Goal: Information Seeking & Learning: Learn about a topic

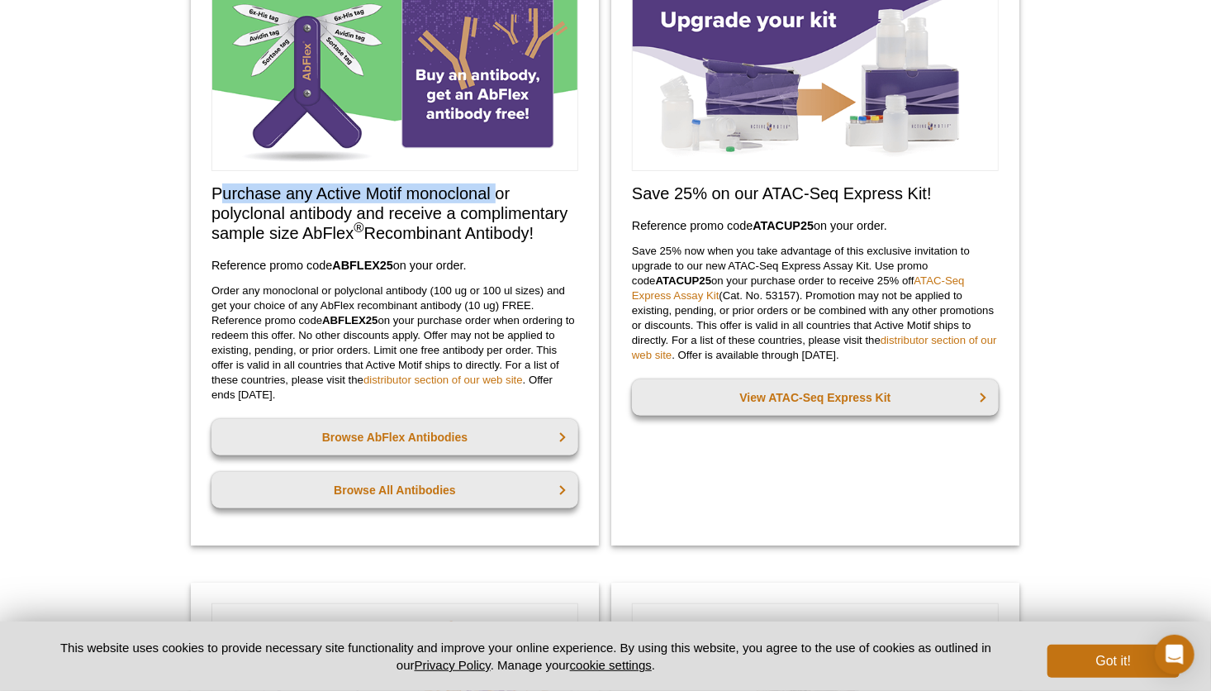
drag, startPoint x: 222, startPoint y: 191, endPoint x: 499, endPoint y: 197, distance: 276.9
click at [499, 197] on h2 "Purchase any Active Motif monoclonal or polyclonal antibody and receive a compl…" at bounding box center [395, 212] width 367 height 59
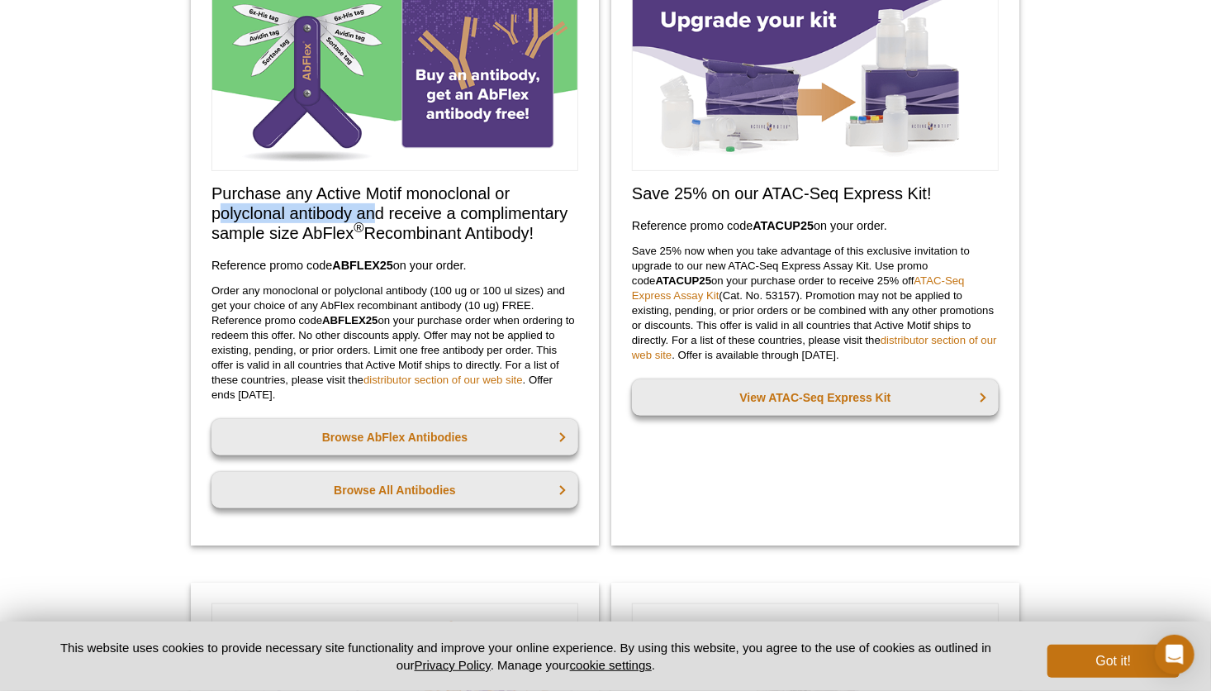
drag, startPoint x: 220, startPoint y: 210, endPoint x: 371, endPoint y: 214, distance: 151.3
click at [371, 214] on h2 "Purchase any Active Motif monoclonal or polyclonal antibody and receive a compl…" at bounding box center [395, 212] width 367 height 59
drag, startPoint x: 371, startPoint y: 214, endPoint x: 404, endPoint y: 288, distance: 81.4
click at [404, 288] on p "Order any monoclonal or polyclonal antibody (100 ug or 100 ul sizes) and get yo…" at bounding box center [395, 342] width 367 height 119
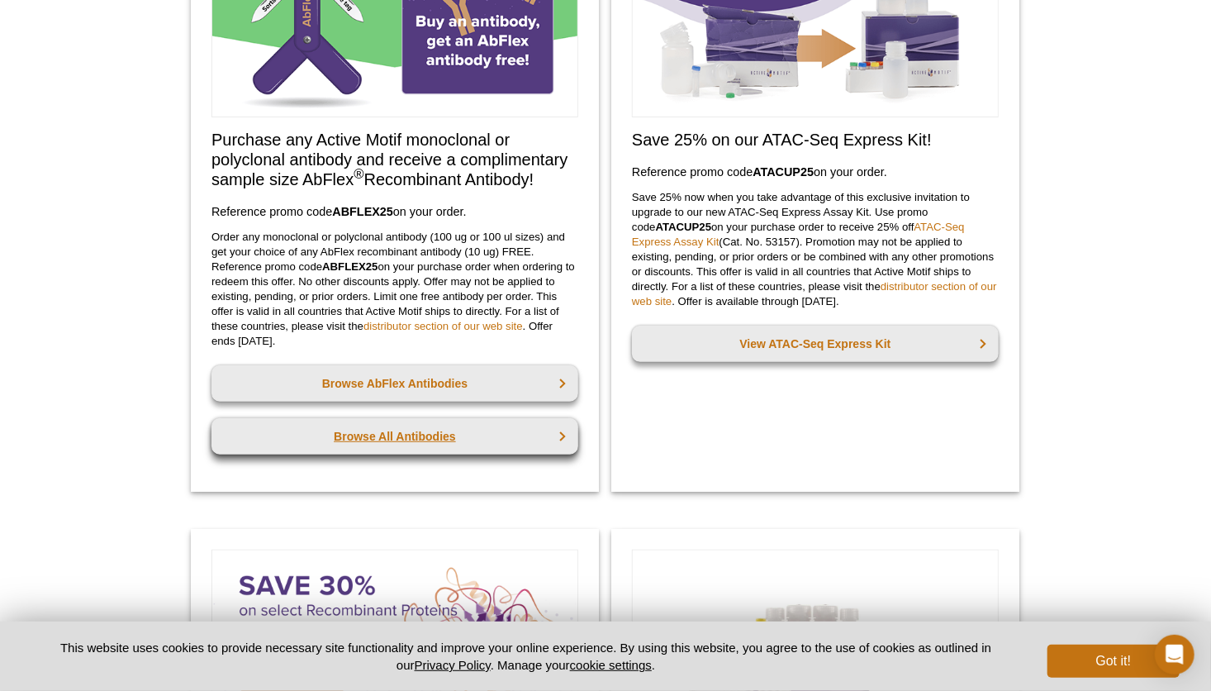
scroll to position [248, 0]
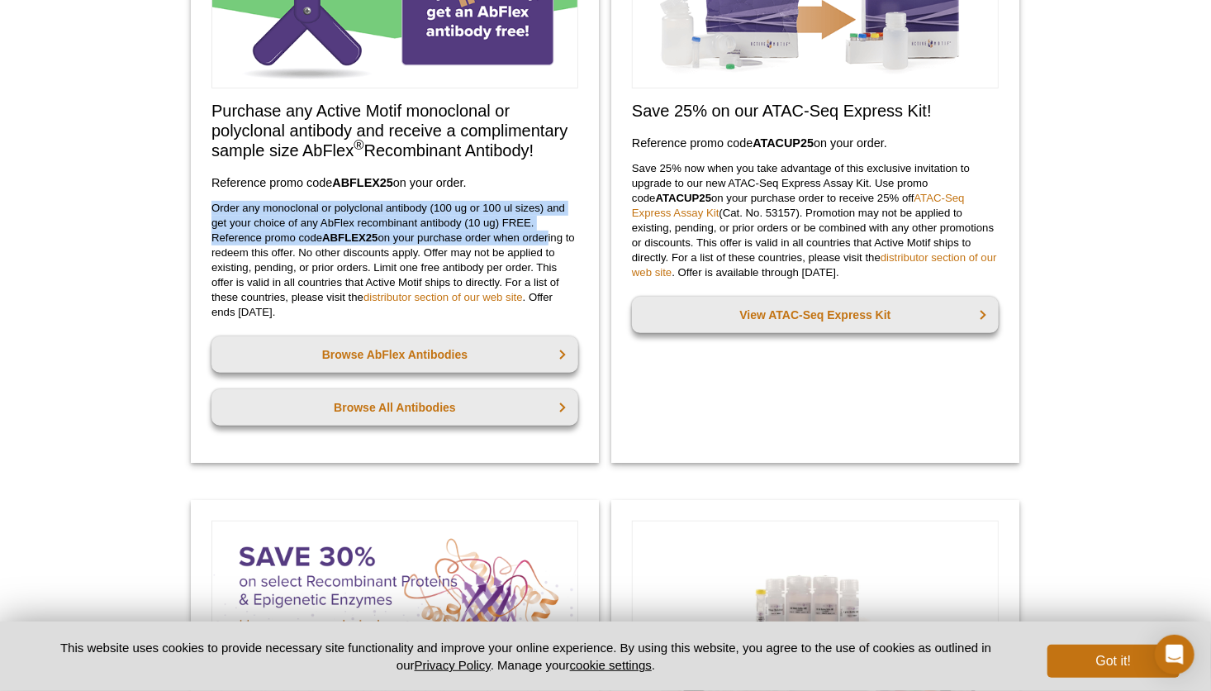
drag, startPoint x: 211, startPoint y: 207, endPoint x: 550, endPoint y: 229, distance: 340.3
click at [550, 231] on div "Purchase any Active Motif monoclonal or polyclonal antibody and receive a compl…" at bounding box center [395, 172] width 408 height 579
click at [369, 230] on p "Order any monoclonal or polyclonal antibody (100 ug or 100 ul sizes) and get yo…" at bounding box center [395, 260] width 367 height 119
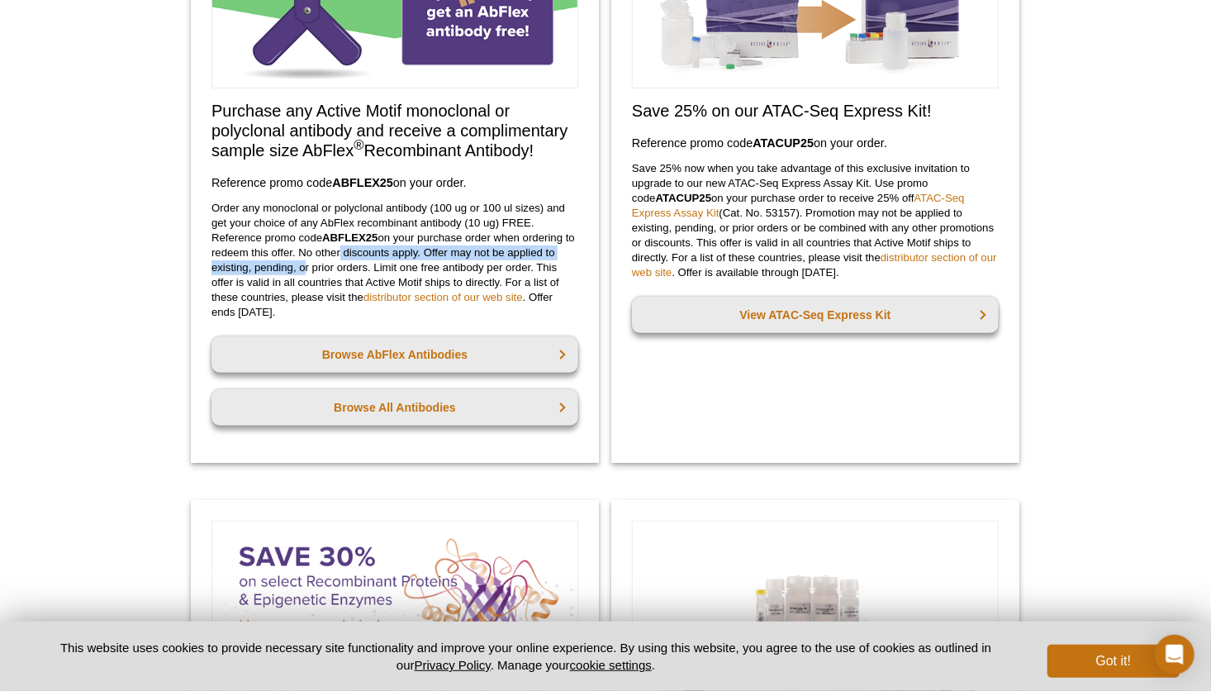
drag, startPoint x: 298, startPoint y: 261, endPoint x: 349, endPoint y: 258, distance: 50.5
click at [349, 258] on p "Order any monoclonal or polyclonal antibody (100 ug or 100 ul sizes) and get yo…" at bounding box center [395, 260] width 367 height 119
drag, startPoint x: 349, startPoint y: 258, endPoint x: 235, endPoint y: 205, distance: 125.7
click at [242, 212] on p "Order any monoclonal or polyclonal antibody (100 ug or 100 ul sizes) and get yo…" at bounding box center [395, 260] width 367 height 119
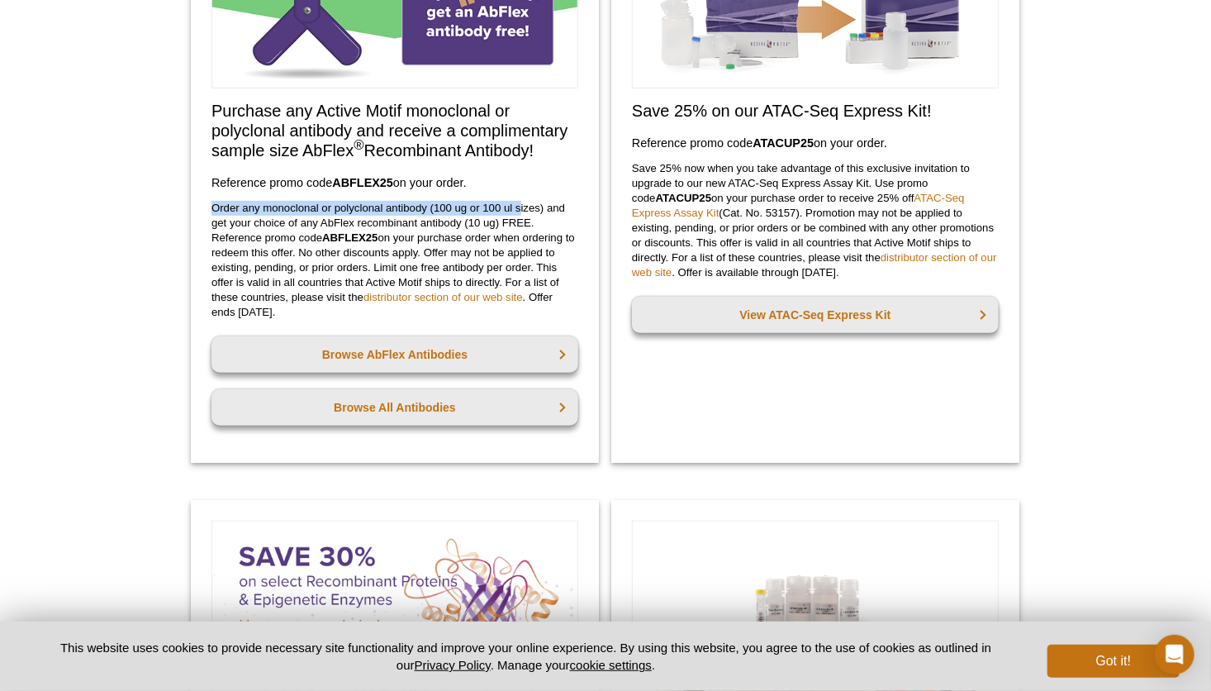
drag, startPoint x: 214, startPoint y: 205, endPoint x: 520, endPoint y: 209, distance: 305.8
click at [520, 209] on p "Order any monoclonal or polyclonal antibody (100 ug or 100 ul sizes) and get yo…" at bounding box center [395, 260] width 367 height 119
click at [271, 225] on p "Order any monoclonal or polyclonal antibody (100 ug or 100 ul sizes) and get yo…" at bounding box center [395, 260] width 367 height 119
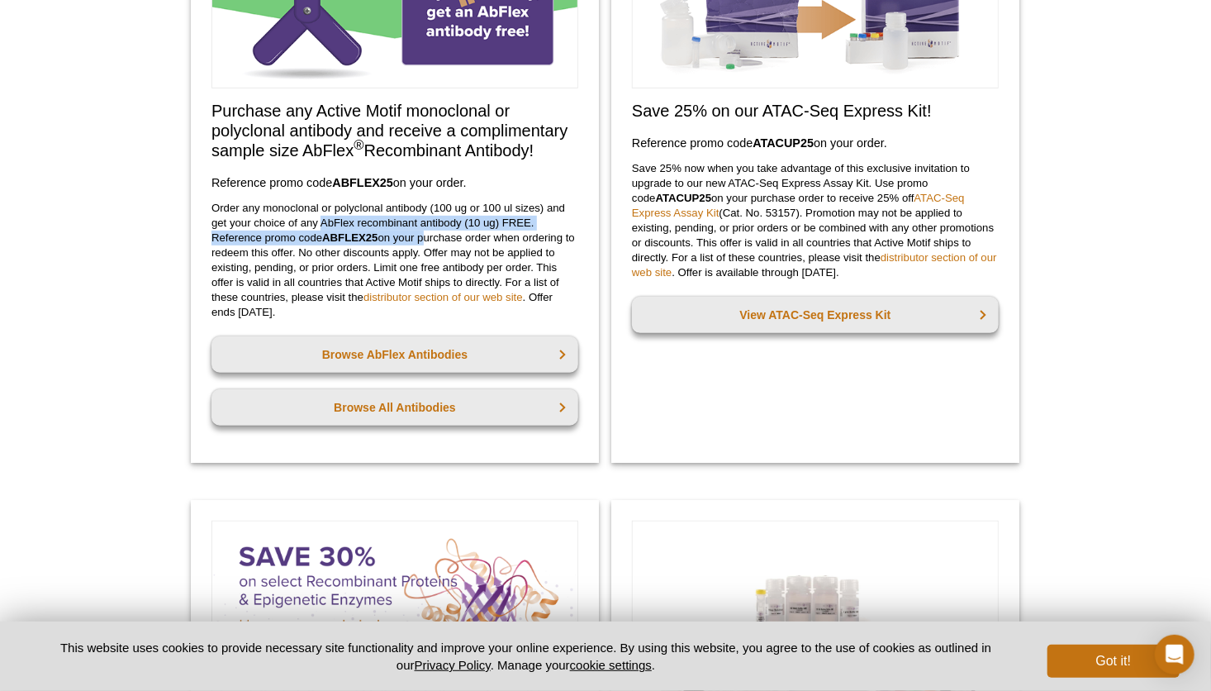
drag, startPoint x: 389, startPoint y: 231, endPoint x: 426, endPoint y: 233, distance: 36.4
click at [426, 233] on p "Order any monoclonal or polyclonal antibody (100 ug or 100 ul sizes) and get yo…" at bounding box center [395, 260] width 367 height 119
drag, startPoint x: 426, startPoint y: 233, endPoint x: 454, endPoint y: 235, distance: 28.1
click at [449, 235] on p "Order any monoclonal or polyclonal antibody (100 ug or 100 ul sizes) and get yo…" at bounding box center [395, 260] width 367 height 119
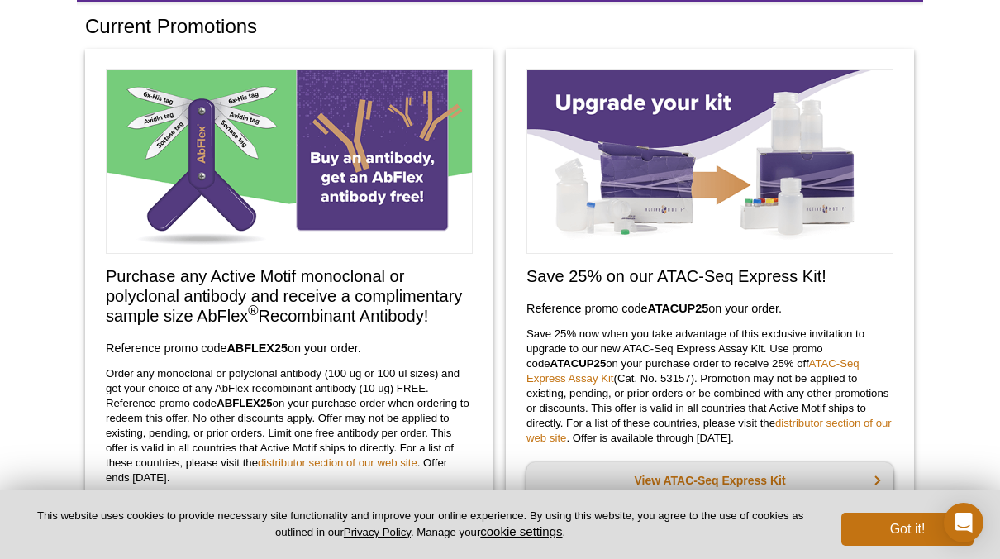
scroll to position [165, 0]
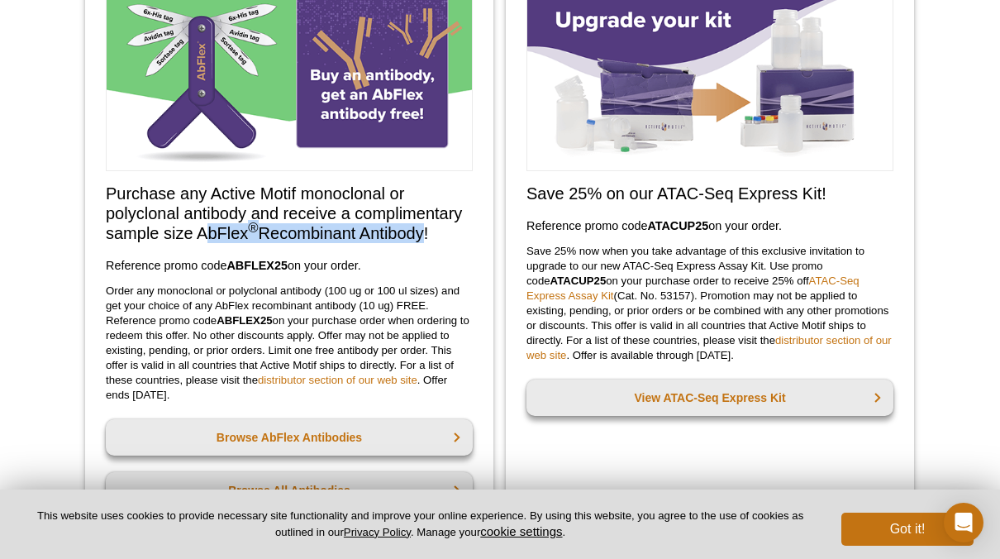
drag, startPoint x: 202, startPoint y: 231, endPoint x: 422, endPoint y: 236, distance: 219.9
click at [422, 236] on h2 "Purchase any Active Motif monoclonal or polyclonal antibody and receive a compl…" at bounding box center [289, 212] width 367 height 59
drag, startPoint x: 422, startPoint y: 236, endPoint x: 344, endPoint y: 260, distance: 82.1
click at [346, 260] on h3 "Reference promo code  ABFLEX25  on your order." at bounding box center [289, 265] width 367 height 20
drag, startPoint x: 194, startPoint y: 234, endPoint x: 432, endPoint y: 238, distance: 238.0
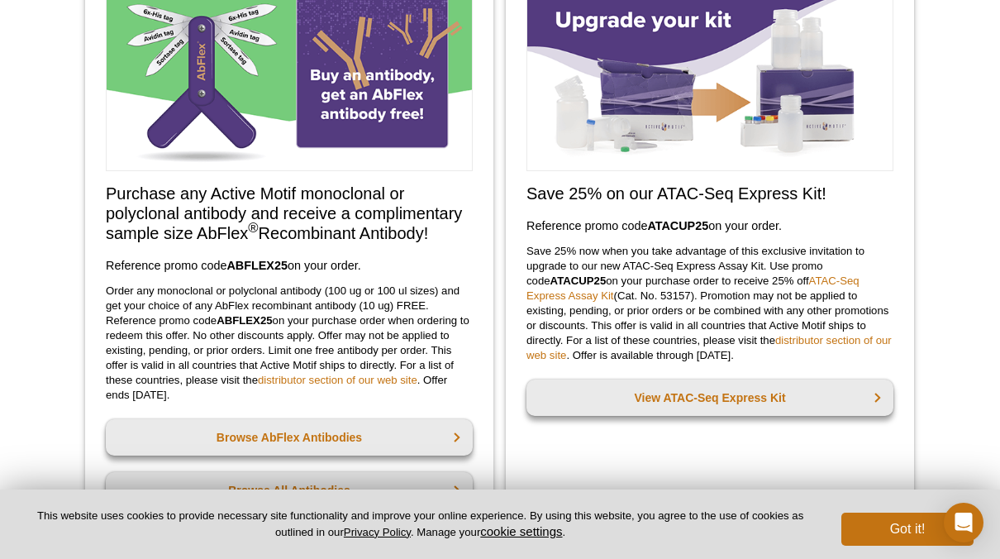
click at [433, 238] on h2 "Purchase any Active Motif monoclonal or polyclonal antibody and receive a compl…" at bounding box center [289, 212] width 367 height 59
drag, startPoint x: 432, startPoint y: 238, endPoint x: 409, endPoint y: 231, distance: 24.3
copy h2 "AbFlex ® Recombinant Antibody!"
click at [196, 286] on p "Order any monoclonal or polyclonal antibody (100 ug or 100 ul sizes) and get yo…" at bounding box center [289, 342] width 367 height 119
drag, startPoint x: 212, startPoint y: 302, endPoint x: 358, endPoint y: 302, distance: 145.4
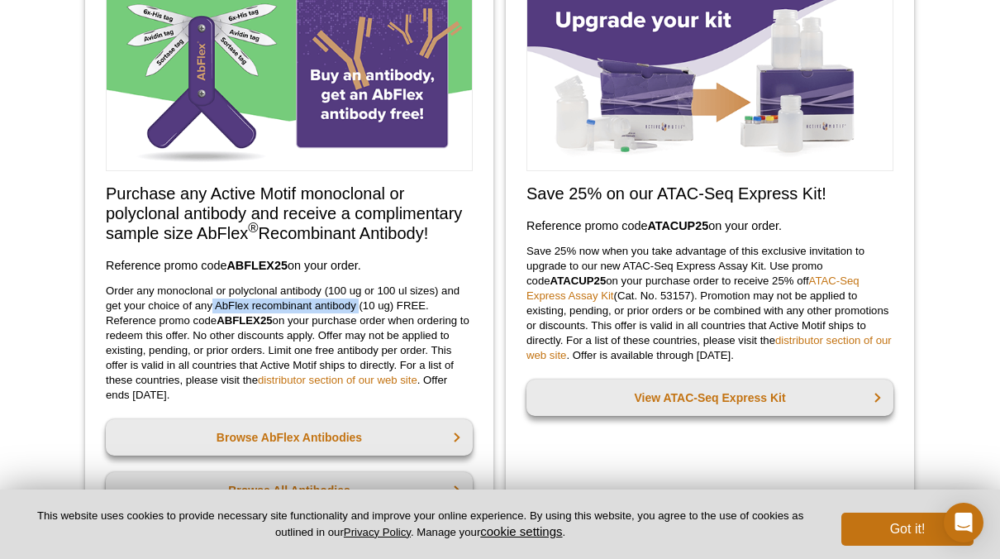
click at [358, 302] on p "Order any monoclonal or polyclonal antibody (100 ug or 100 ul sizes) and get yo…" at bounding box center [289, 342] width 367 height 119
copy p "AbFlex recombinant antibody"
drag, startPoint x: 110, startPoint y: 288, endPoint x: 326, endPoint y: 293, distance: 216.6
click at [326, 293] on p "Order any monoclonal or polyclonal antibody (100 ug or 100 ul sizes) and get yo…" at bounding box center [289, 342] width 367 height 119
drag, startPoint x: 326, startPoint y: 293, endPoint x: 231, endPoint y: 282, distance: 96.5
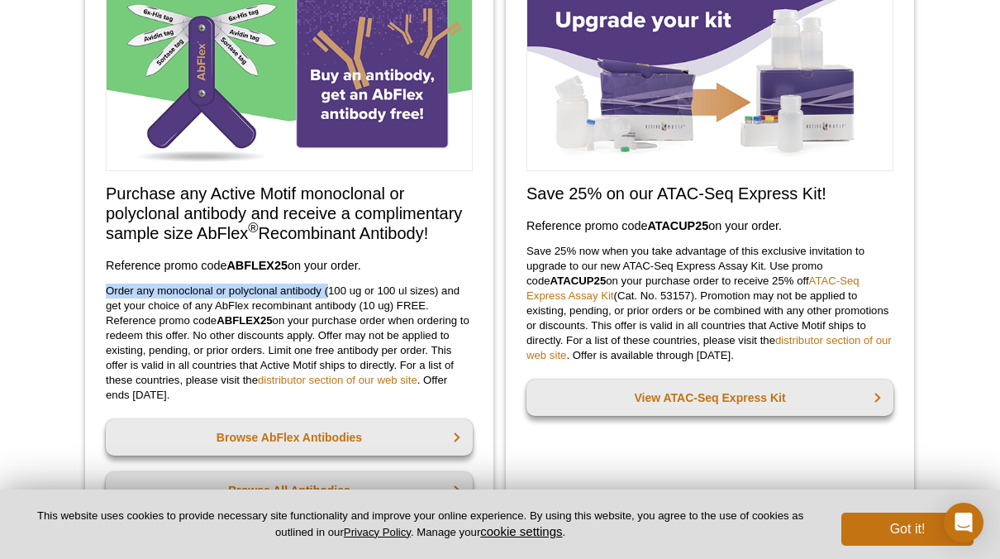
click at [231, 282] on div "Purchase any Active Motif monoclonal or polyclonal antibody and receive a compl…" at bounding box center [289, 255] width 408 height 579
click at [193, 288] on p "Order any monoclonal or polyclonal antibody (100 ug or 100 ul sizes) and get yo…" at bounding box center [289, 342] width 367 height 119
drag, startPoint x: 328, startPoint y: 289, endPoint x: 408, endPoint y: 284, distance: 80.3
click at [408, 284] on p "Order any monoclonal or polyclonal antibody (100 ug or 100 ul sizes) and get yo…" at bounding box center [289, 342] width 367 height 119
copy p "100 ug or 100 ul"
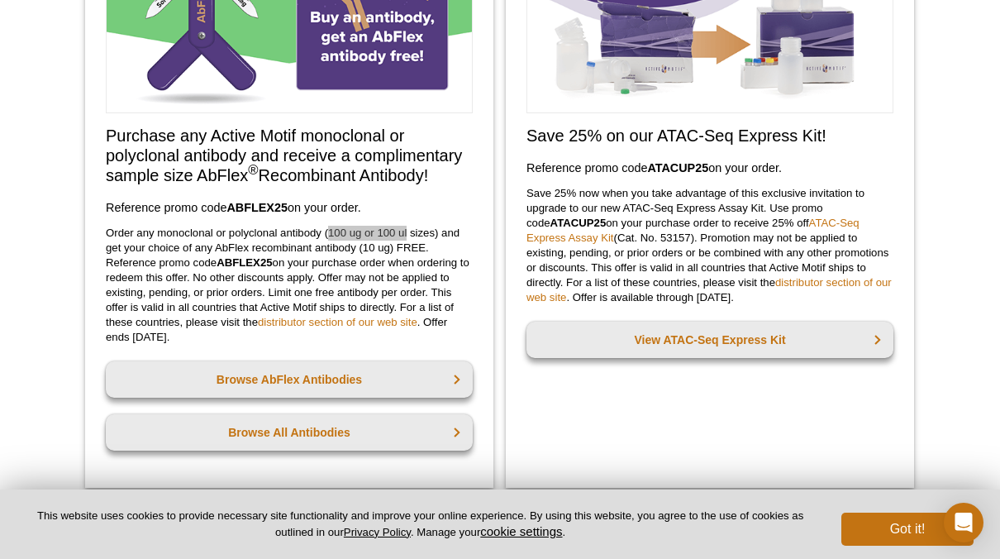
scroll to position [248, 0]
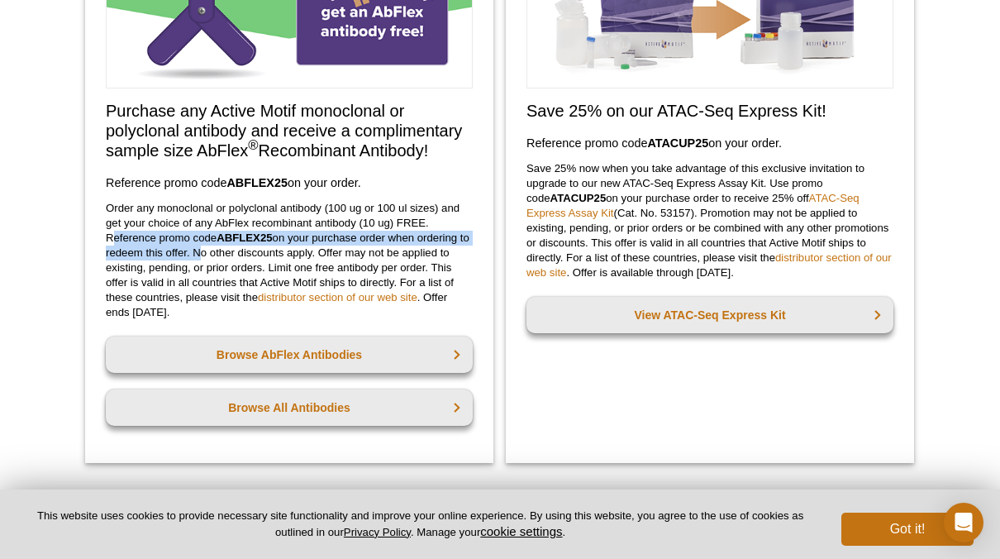
drag, startPoint x: 110, startPoint y: 236, endPoint x: 206, endPoint y: 258, distance: 98.2
click at [206, 258] on p "Order any monoclonal or polyclonal antibody (100 ug or 100 ul sizes) and get yo…" at bounding box center [289, 260] width 367 height 119
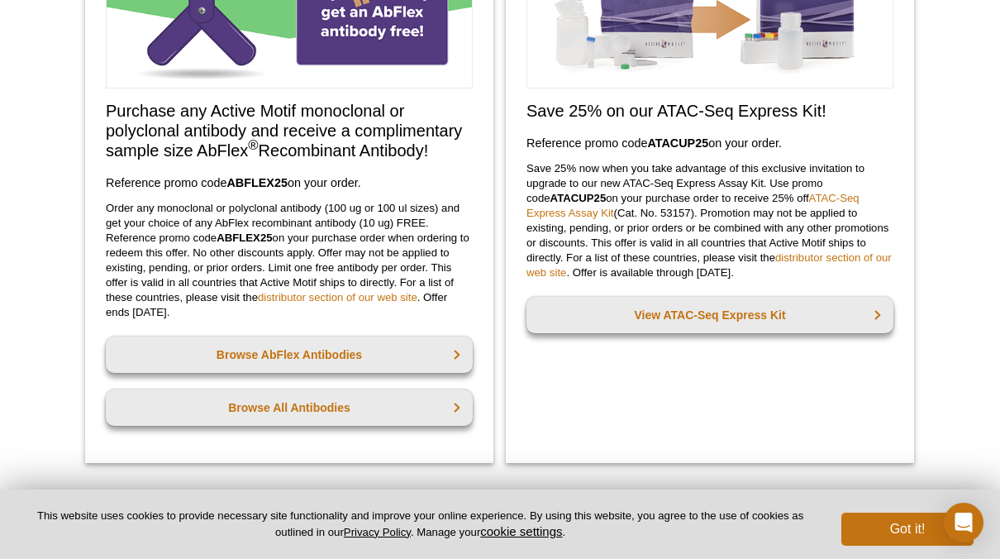
drag, startPoint x: 206, startPoint y: 258, endPoint x: 294, endPoint y: 250, distance: 88.8
click at [295, 250] on p "Order any monoclonal or polyclonal antibody (100 ug or 100 ul sizes) and get yo…" at bounding box center [289, 260] width 367 height 119
drag, startPoint x: 159, startPoint y: 240, endPoint x: 274, endPoint y: 238, distance: 114.0
click at [274, 238] on p "Order any monoclonal or polyclonal antibody (100 ug or 100 ul sizes) and get yo…" at bounding box center [289, 260] width 367 height 119
copy p "promo code ABFLEX25"
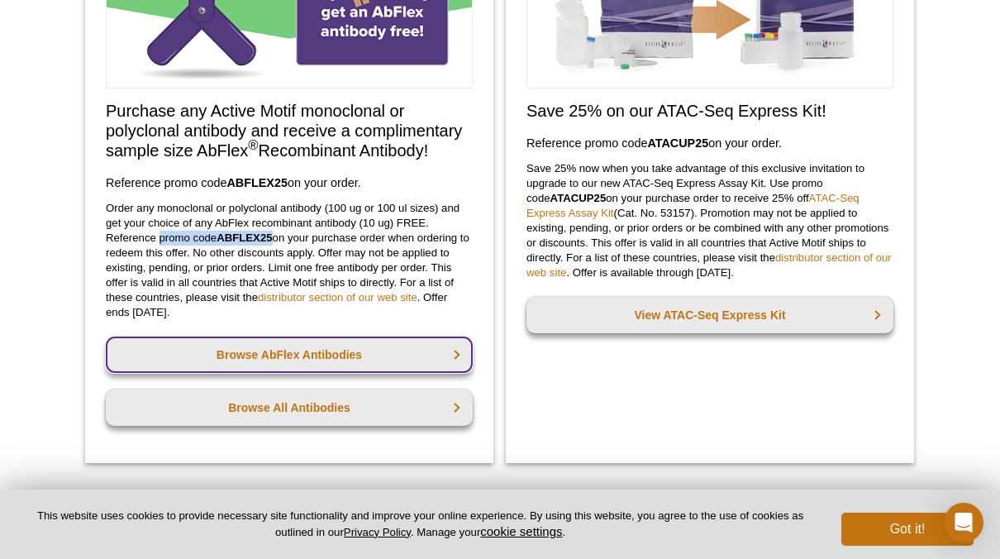
drag, startPoint x: 251, startPoint y: 0, endPoint x: 364, endPoint y: 349, distance: 366.6
click at [364, 349] on link "Browse AbFlex Antibodies" at bounding box center [289, 354] width 367 height 36
click at [364, 348] on link "Browse AbFlex Antibodies" at bounding box center [289, 354] width 367 height 36
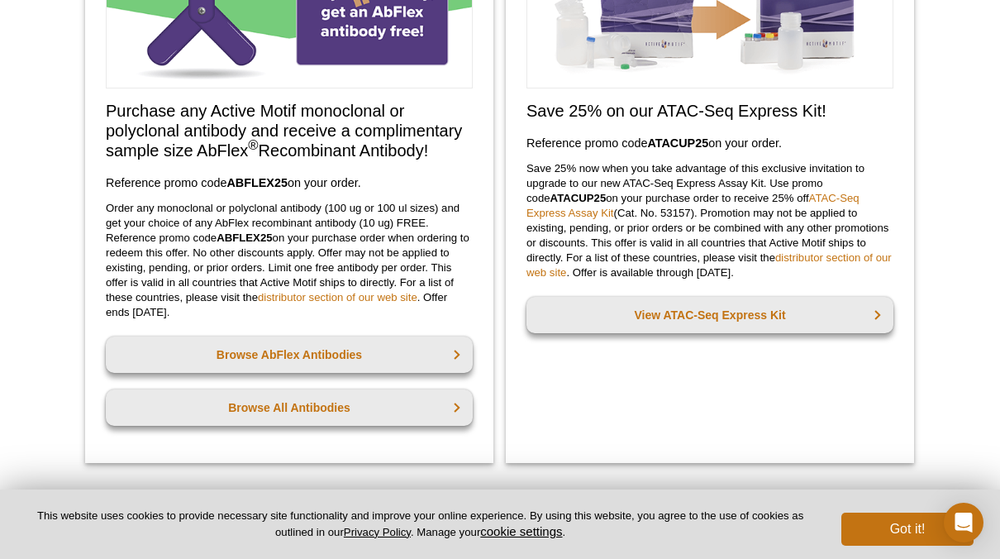
drag, startPoint x: 364, startPoint y: 348, endPoint x: 290, endPoint y: 326, distance: 77.4
click at [290, 326] on div "Purchase any Active Motif monoclonal or polyclonal antibody and receive a compl…" at bounding box center [289, 172] width 408 height 579
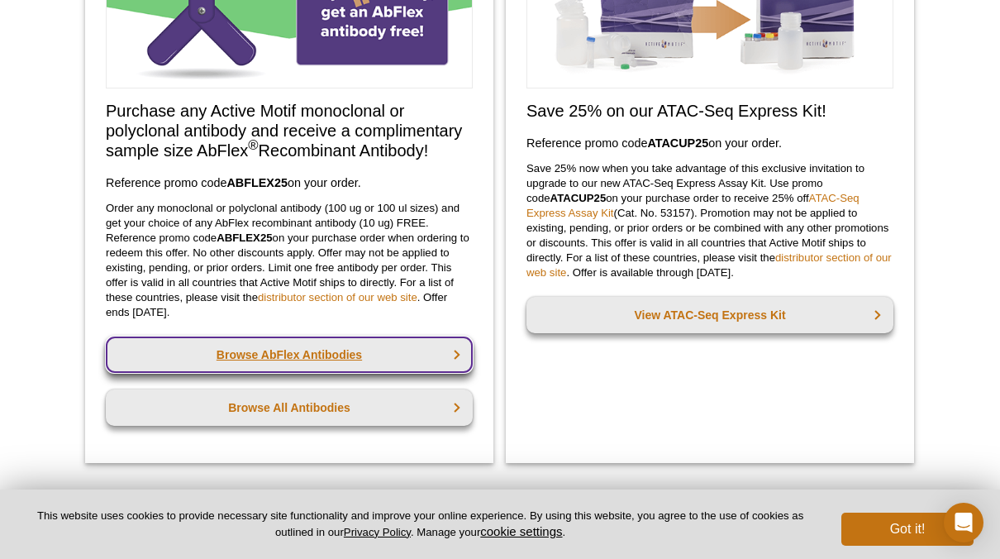
click at [325, 350] on link "Browse AbFlex Antibodies" at bounding box center [289, 354] width 367 height 36
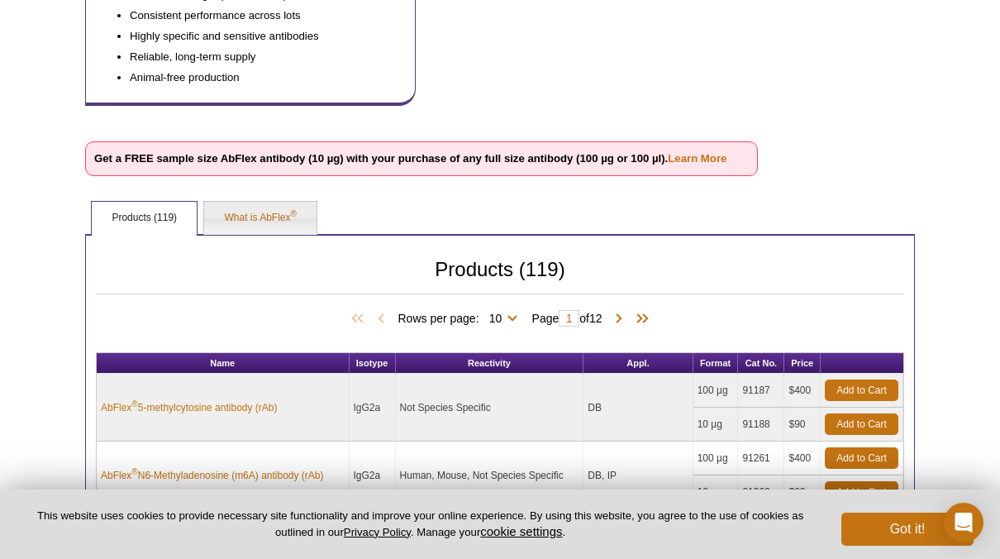
scroll to position [393, 0]
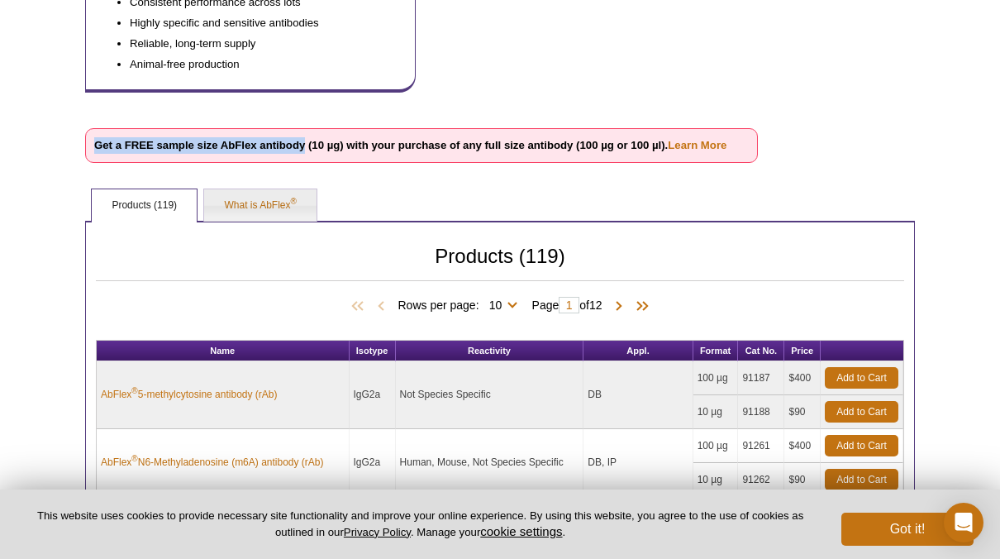
drag, startPoint x: 94, startPoint y: 142, endPoint x: 305, endPoint y: 152, distance: 210.9
click at [305, 152] on p "Get a FREE sample size AbFlex antibody (10 µg) with your purchase of any full s…" at bounding box center [421, 145] width 673 height 35
drag, startPoint x: 305, startPoint y: 152, endPoint x: 287, endPoint y: 144, distance: 20.0
copy strong "Get a FREE sample size AbFlex antibody"
click at [694, 146] on link "Learn More" at bounding box center [697, 145] width 59 height 12
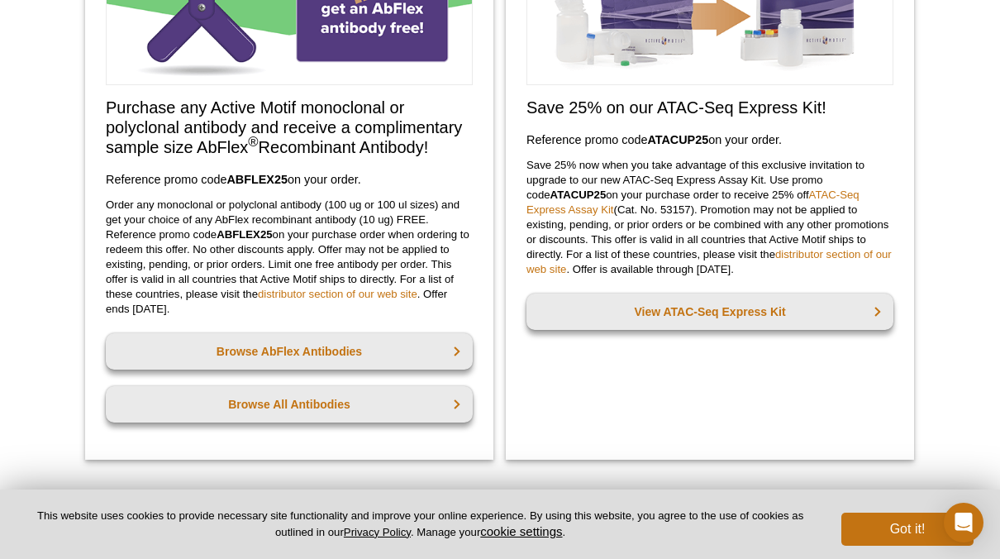
scroll to position [213, 0]
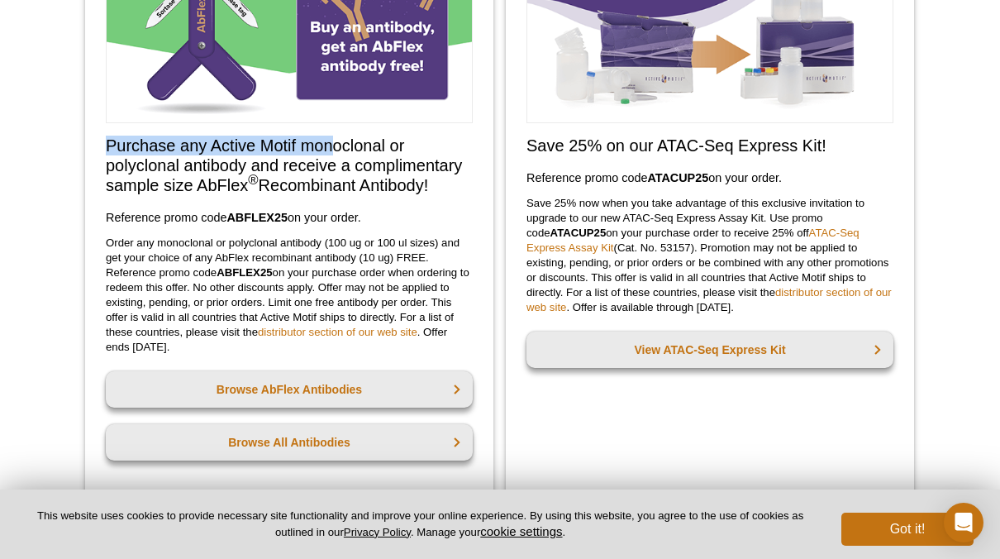
drag, startPoint x: 107, startPoint y: 144, endPoint x: 329, endPoint y: 140, distance: 222.3
click at [330, 141] on h2 "Purchase any Active Motif monoclonal or polyclonal antibody and receive a compl…" at bounding box center [289, 165] width 367 height 59
drag, startPoint x: 329, startPoint y: 140, endPoint x: 216, endPoint y: 142, distance: 113.2
click at [216, 142] on h2 "Purchase any Active Motif monoclonal or polyclonal antibody and receive a compl…" at bounding box center [289, 165] width 367 height 59
click at [211, 140] on h2 "Purchase any Active Motif monoclonal or polyclonal antibody and receive a compl…" at bounding box center [289, 165] width 367 height 59
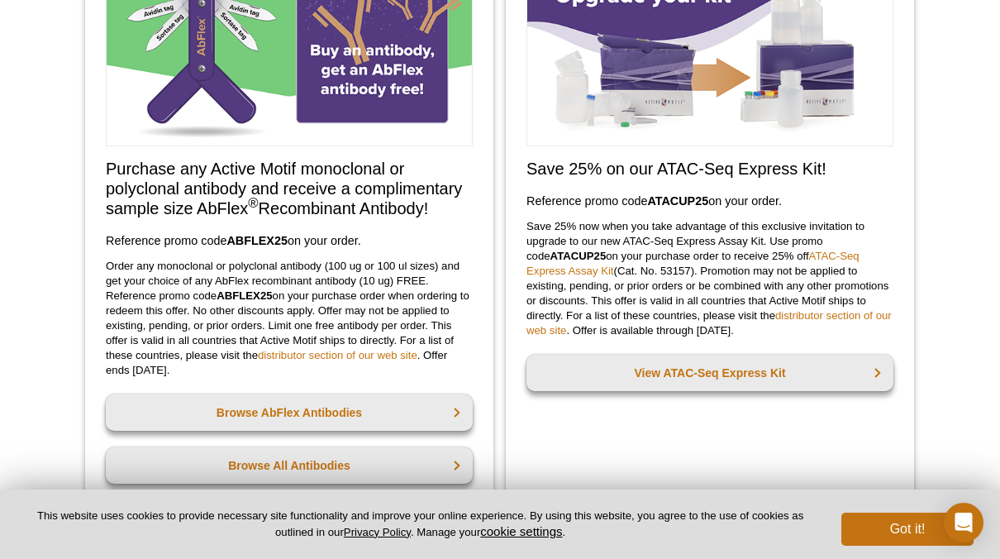
scroll to position [165, 0]
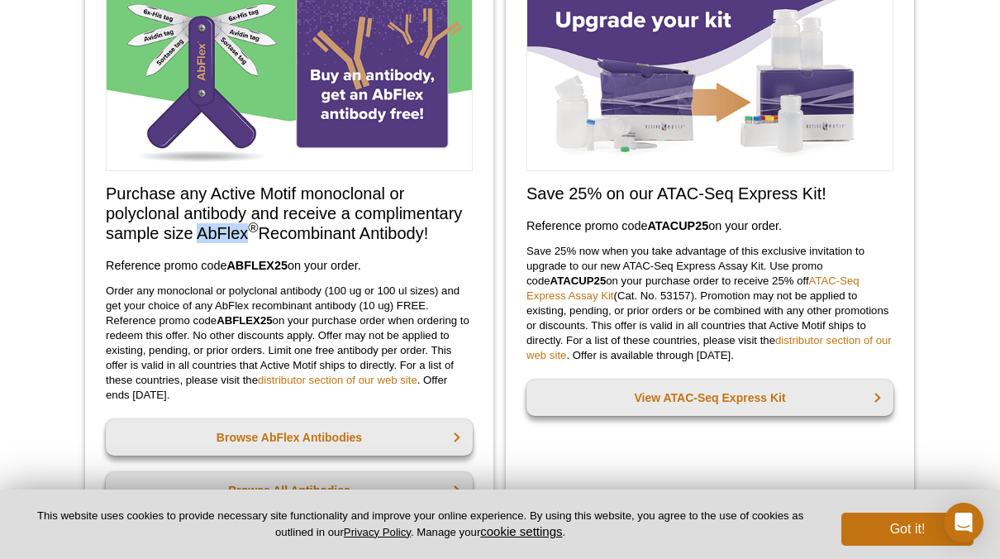
drag, startPoint x: 201, startPoint y: 231, endPoint x: 249, endPoint y: 233, distance: 48.0
click at [249, 233] on h2 "Purchase any Active Motif monoclonal or polyclonal antibody and receive a compl…" at bounding box center [289, 212] width 367 height 59
drag, startPoint x: 249, startPoint y: 233, endPoint x: 136, endPoint y: 259, distance: 115.4
click at [136, 259] on h3 "Reference promo code  ABFLEX25  on your order." at bounding box center [289, 265] width 367 height 20
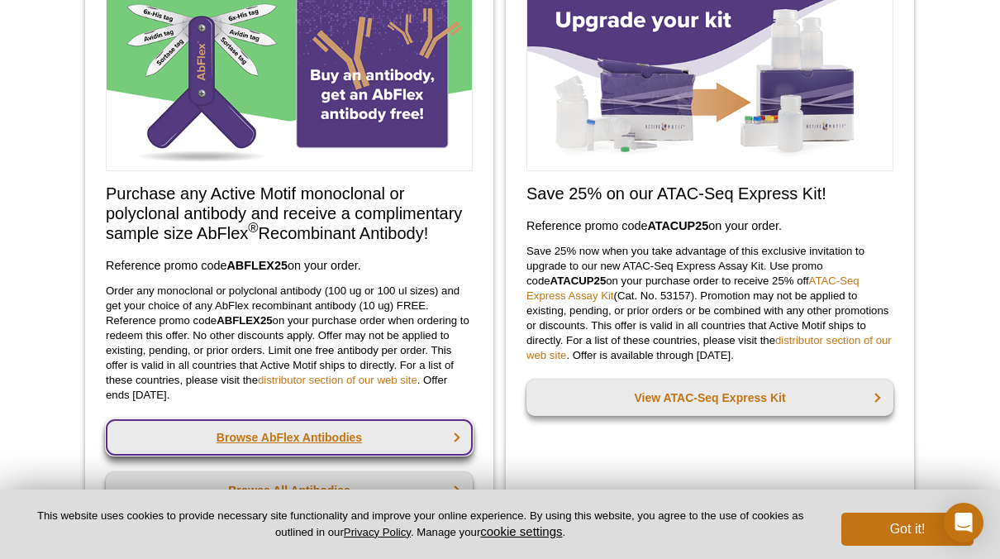
click at [266, 441] on link "Browse AbFlex Antibodies" at bounding box center [289, 437] width 367 height 36
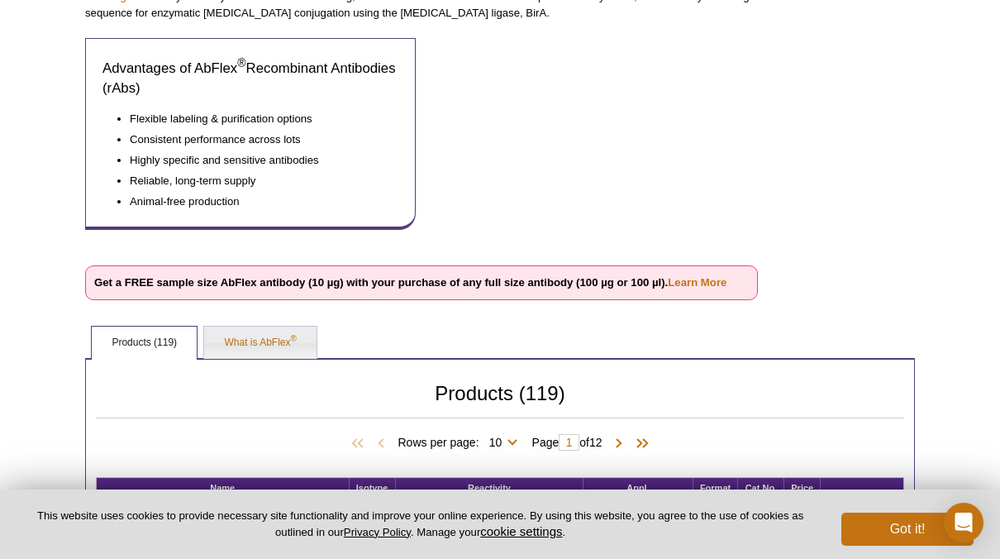
scroll to position [496, 0]
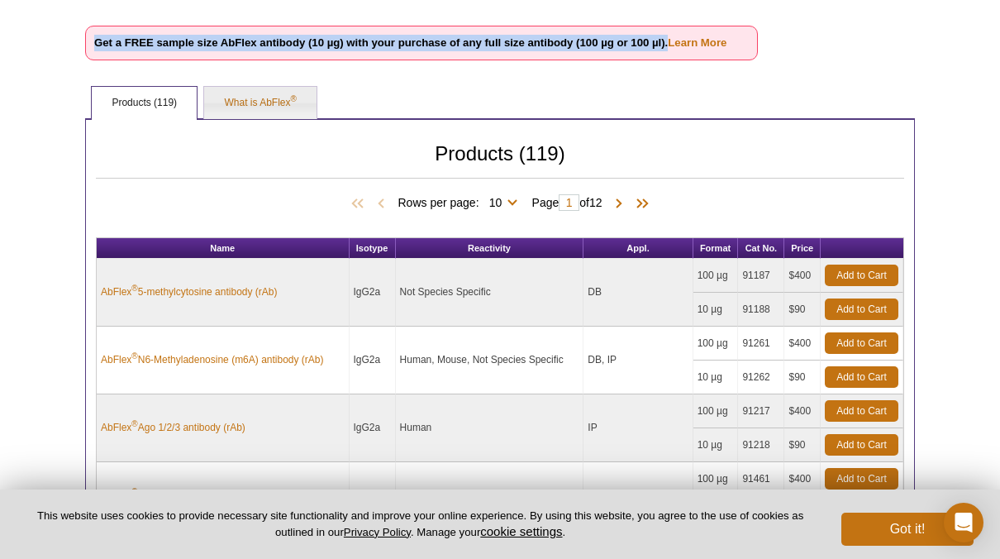
drag, startPoint x: 92, startPoint y: 36, endPoint x: 667, endPoint y: 56, distance: 575.5
click at [667, 56] on p "Get a FREE sample size AbFlex antibody (10 µg) with your purchase of any full s…" at bounding box center [421, 43] width 673 height 35
drag, startPoint x: 667, startPoint y: 56, endPoint x: 640, endPoint y: 43, distance: 29.6
copy strong "Get a FREE sample size AbFlex antibody (10 µg) with your purchase of any full s…"
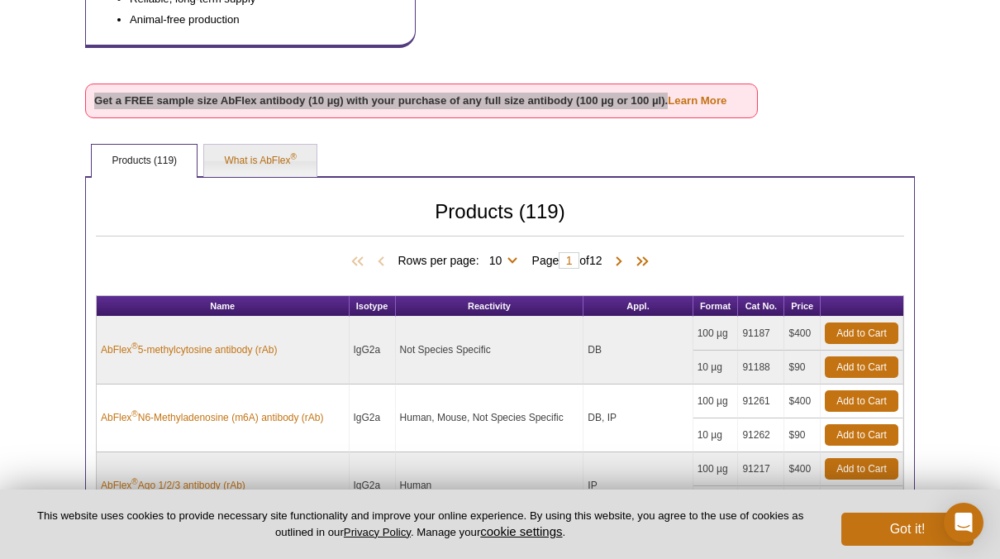
scroll to position [413, 0]
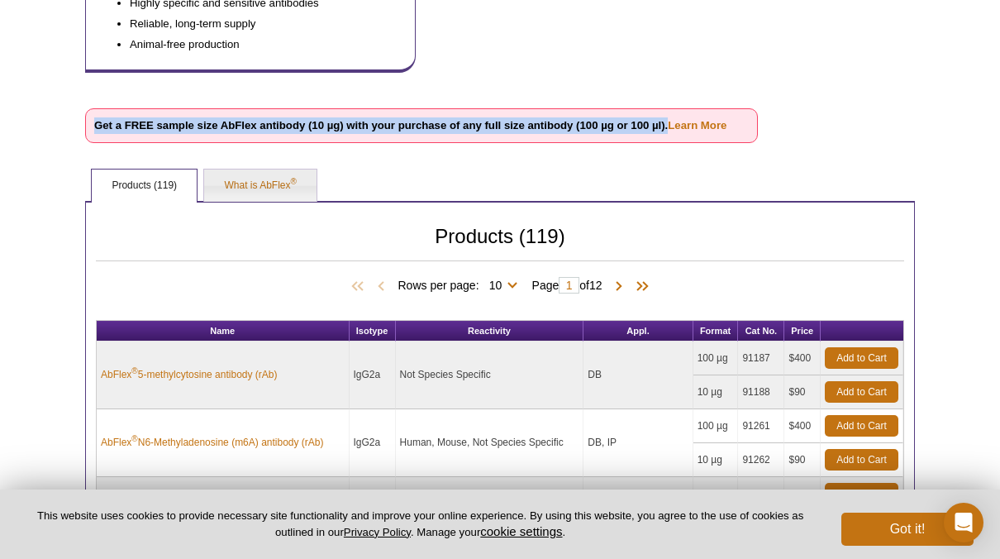
click at [485, 131] on strong "Get a FREE sample size AbFlex antibody (10 µg) with your purchase of any full s…" at bounding box center [410, 125] width 632 height 12
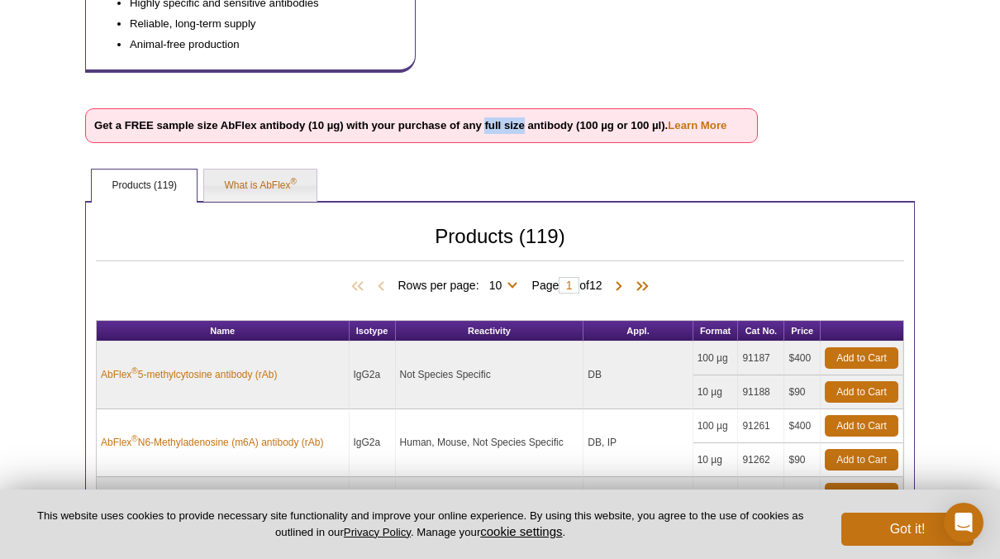
drag, startPoint x: 484, startPoint y: 121, endPoint x: 526, endPoint y: 121, distance: 41.3
click at [526, 121] on strong "Get a FREE sample size AbFlex antibody (10 µg) with your purchase of any full s…" at bounding box center [410, 125] width 632 height 12
drag, startPoint x: 526, startPoint y: 121, endPoint x: 505, endPoint y: 127, distance: 21.7
copy strong "full size"
drag, startPoint x: 397, startPoint y: 121, endPoint x: 538, endPoint y: 124, distance: 140.5
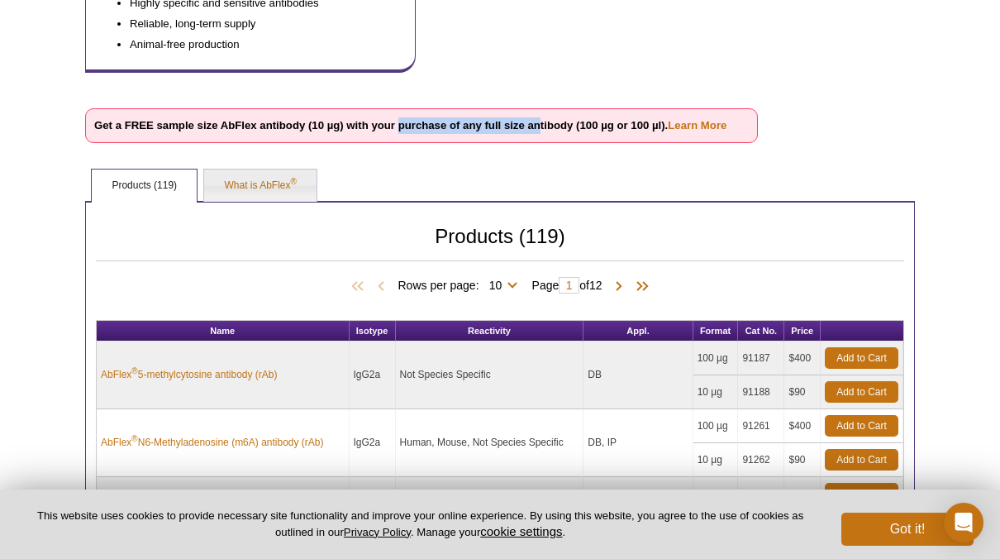
click at [538, 124] on strong "Get a FREE sample size AbFlex antibody (10 µg) with your purchase of any full s…" at bounding box center [410, 125] width 632 height 12
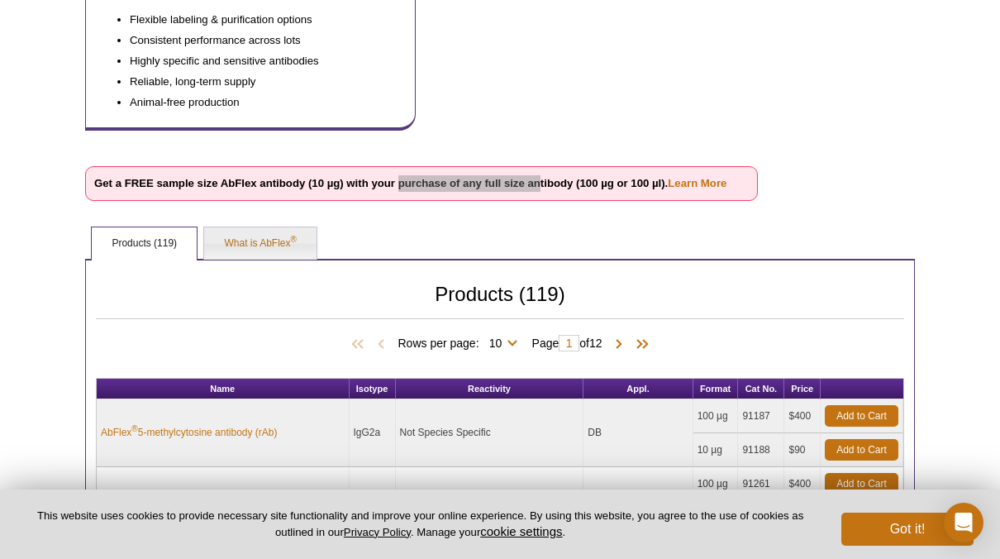
scroll to position [331, 0]
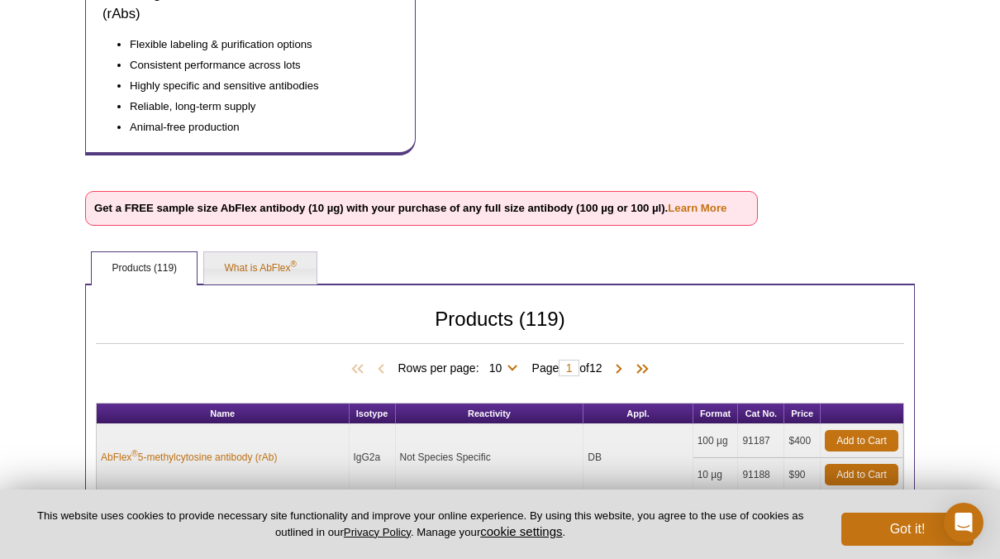
click at [389, 205] on strong "Get a FREE sample size AbFlex antibody (10 µg) with your purchase of any full s…" at bounding box center [410, 208] width 632 height 12
drag, startPoint x: 397, startPoint y: 208, endPoint x: 573, endPoint y: 207, distance: 175.2
click at [573, 207] on strong "Get a FREE sample size AbFlex antibody (10 µg) with your purchase of any full s…" at bounding box center [410, 208] width 632 height 12
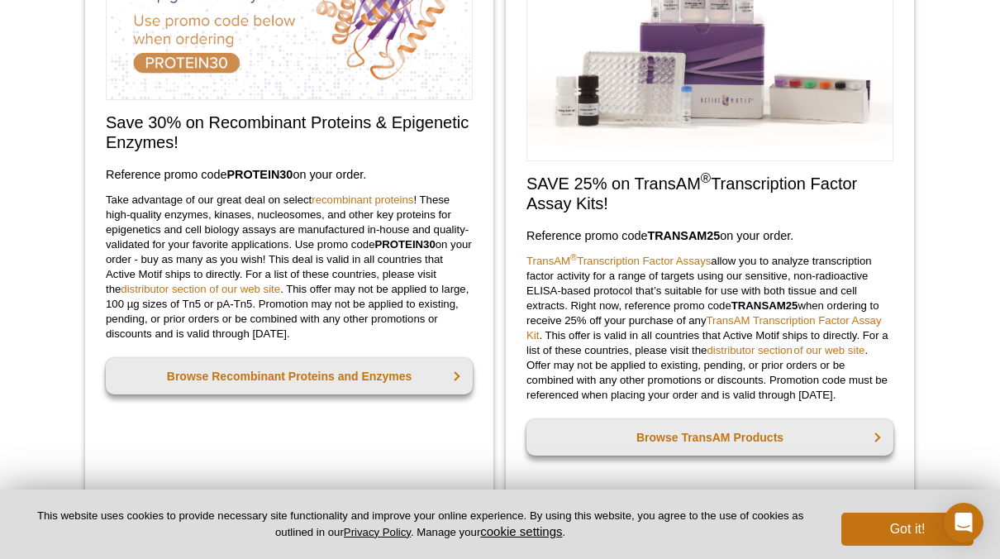
scroll to position [904, 0]
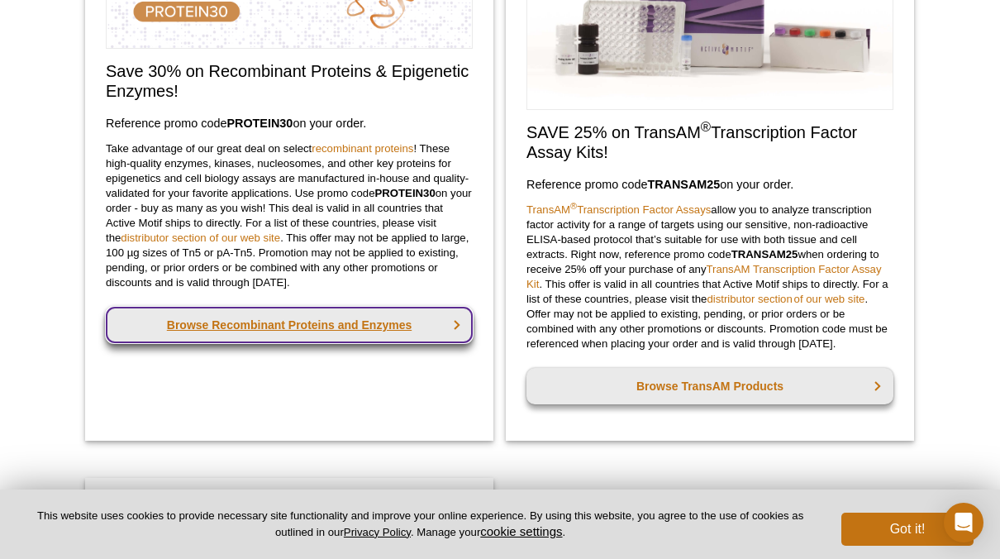
click at [374, 316] on link "Browse Recombinant Proteins and Enzymes" at bounding box center [289, 325] width 367 height 36
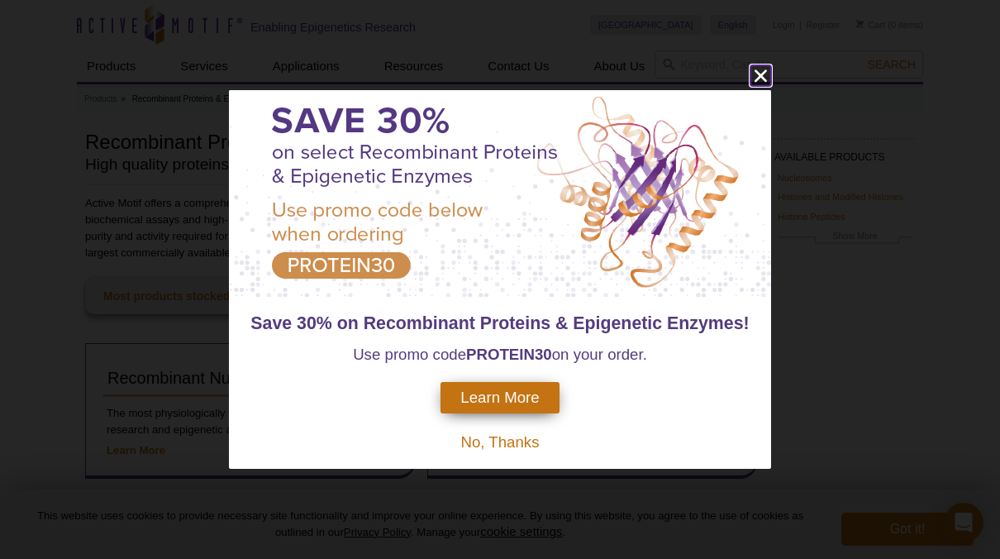
click at [764, 70] on icon "close" at bounding box center [760, 75] width 12 height 12
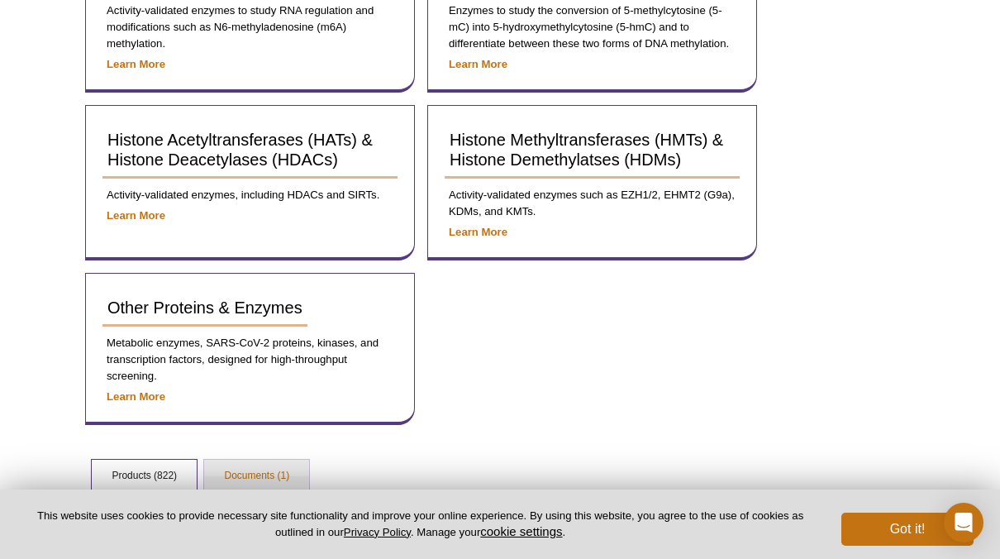
scroll to position [909, 0]
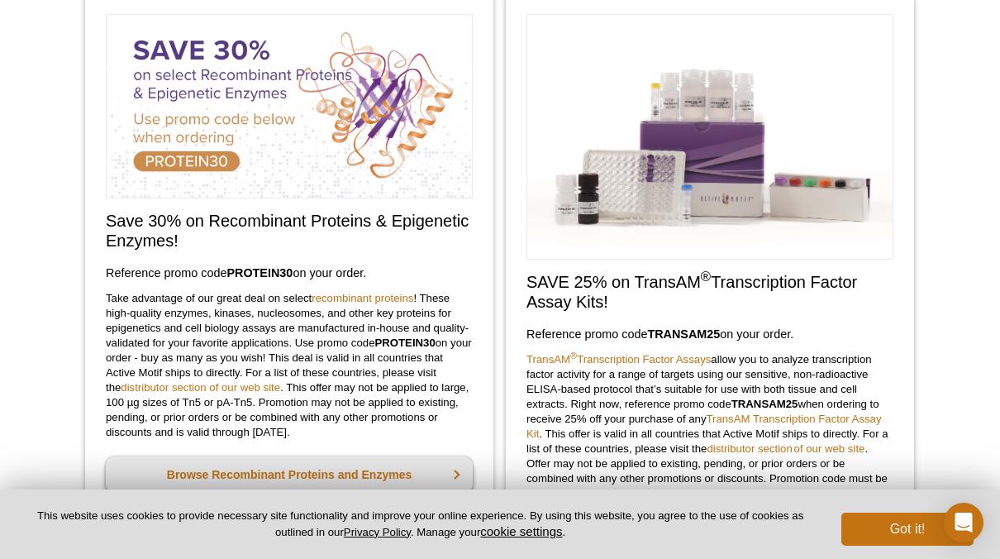
scroll to position [719, 0]
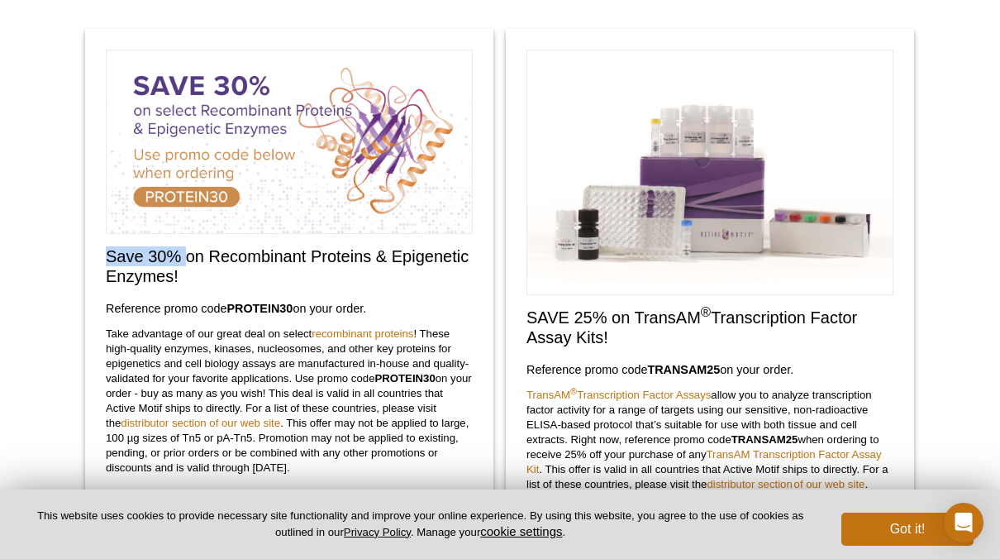
drag, startPoint x: 108, startPoint y: 250, endPoint x: 188, endPoint y: 241, distance: 79.8
click at [188, 241] on div "Save 30% on Recombinant Proteins & Epigenetic Enzymes! Reference promo code  PR…" at bounding box center [289, 327] width 408 height 597
drag, startPoint x: 188, startPoint y: 241, endPoint x: 168, endPoint y: 255, distance: 23.8
copy h2 "Save 30%"
click at [231, 273] on h2 "Save 30% on Recombinant Proteins & Epigenetic Enzymes!" at bounding box center [289, 266] width 367 height 40
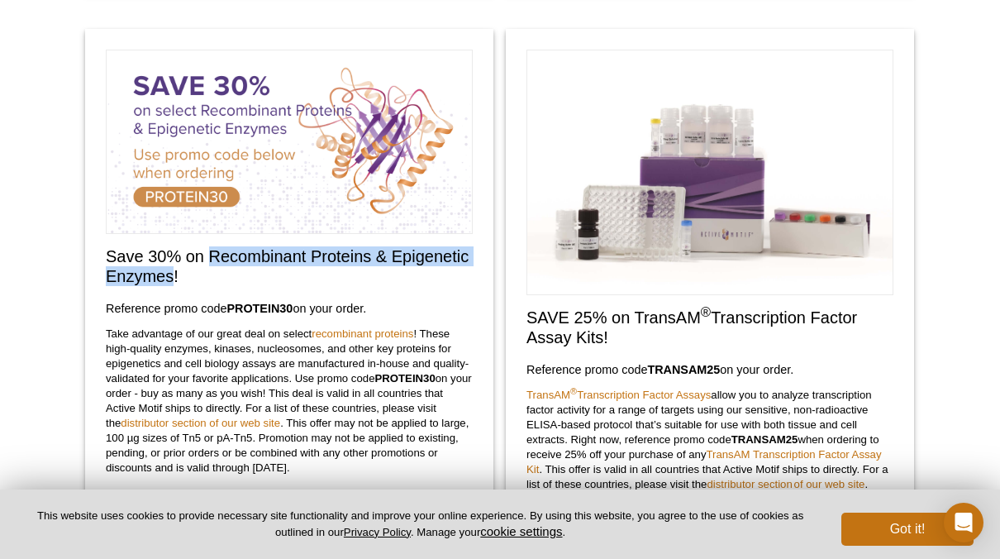
drag, startPoint x: 212, startPoint y: 251, endPoint x: 171, endPoint y: 266, distance: 43.9
click at [171, 266] on h2 "Save 30% on Recombinant Proteins & Epigenetic Enzymes!" at bounding box center [289, 266] width 367 height 40
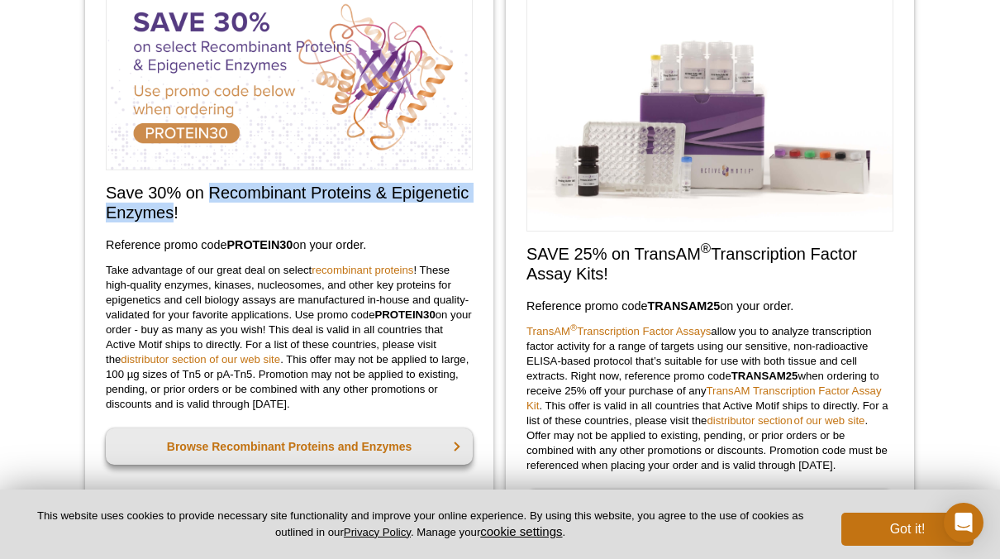
scroll to position [802, 0]
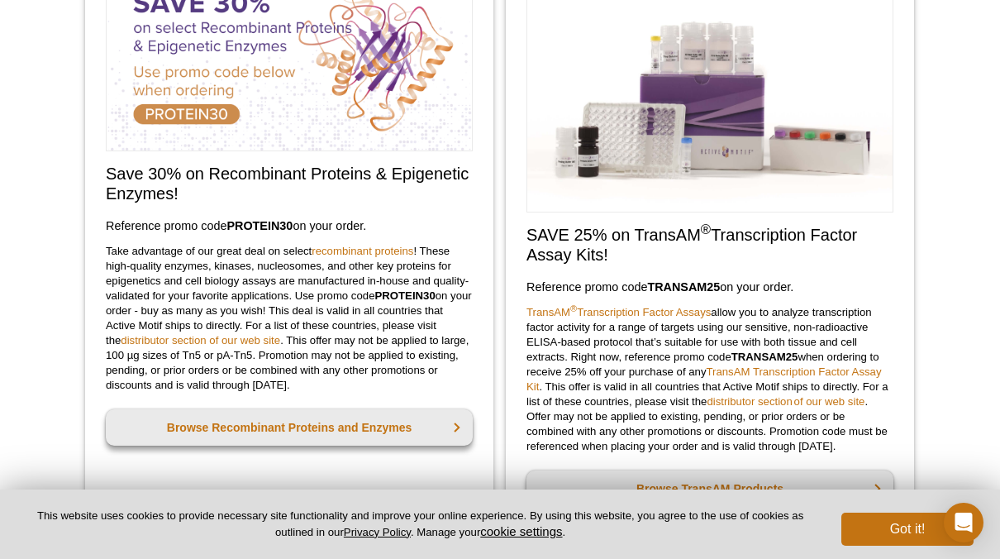
click at [194, 253] on p "Take advantage of our great deal on select recombinant proteins ! These high-qu…" at bounding box center [289, 318] width 367 height 149
drag, startPoint x: 336, startPoint y: 243, endPoint x: 314, endPoint y: 245, distance: 22.4
click at [303, 244] on div "Save 30% on Recombinant Proteins & Epigenetic Enzymes! Reference promo code  PR…" at bounding box center [289, 244] width 408 height 597
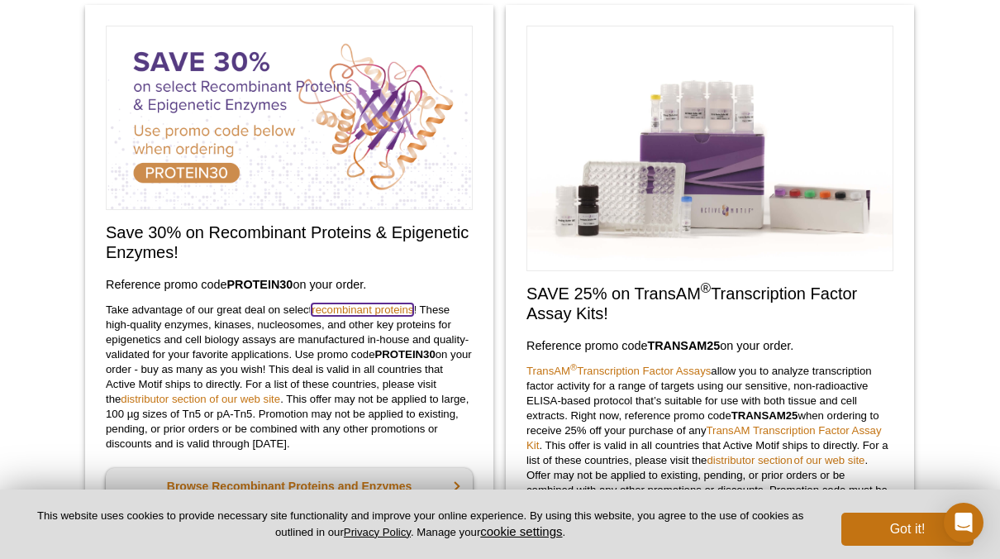
scroll to position [719, 0]
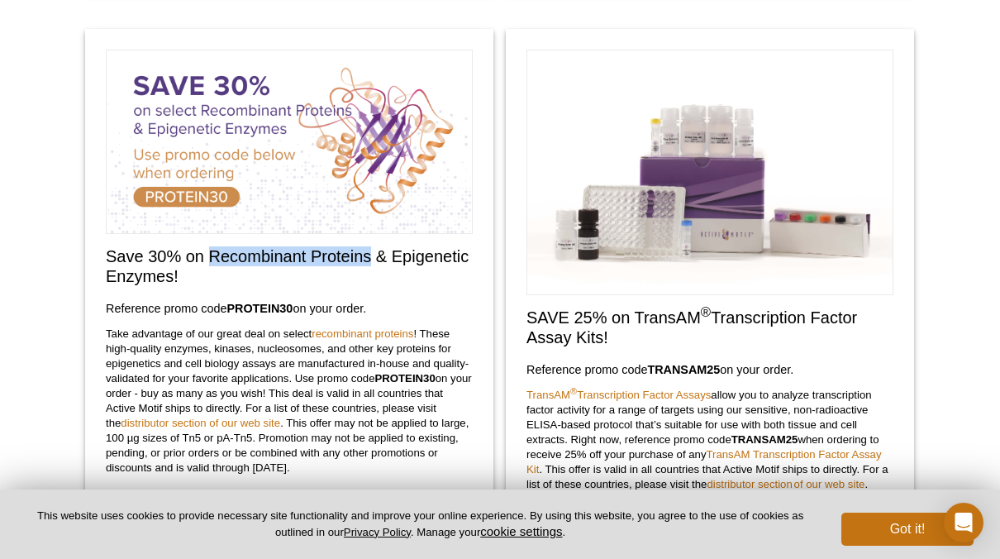
drag, startPoint x: 210, startPoint y: 259, endPoint x: 369, endPoint y: 253, distance: 159.6
click at [369, 253] on h2 "Save 30% on Recombinant Proteins & Epigenetic Enzymes!" at bounding box center [289, 266] width 367 height 40
drag, startPoint x: 369, startPoint y: 253, endPoint x: 316, endPoint y: 258, distance: 53.9
copy h2 "Recombinant Proteins"
click at [103, 251] on div "Save 30% on Recombinant Proteins & Epigenetic Enzymes! Reference promo code  PR…" at bounding box center [289, 327] width 408 height 597
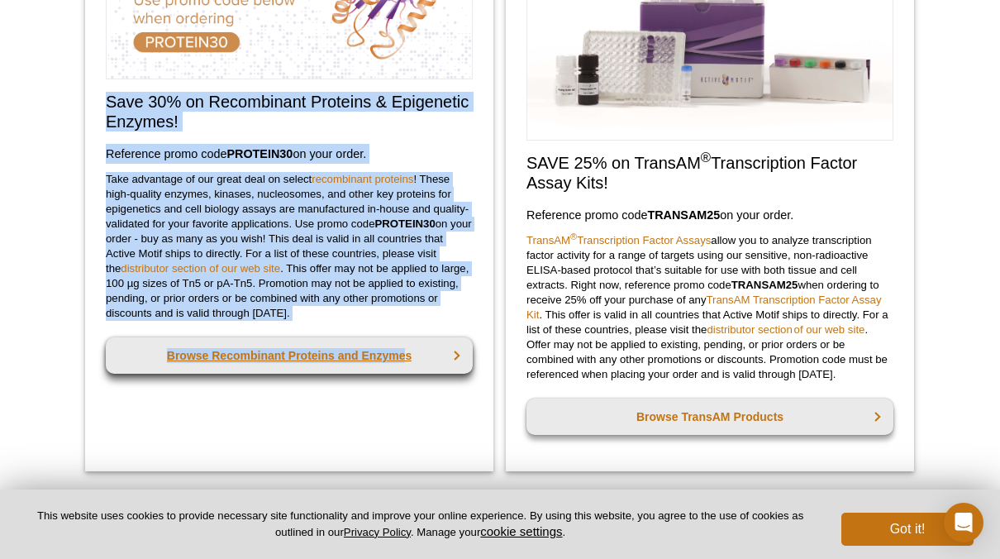
scroll to position [884, 0]
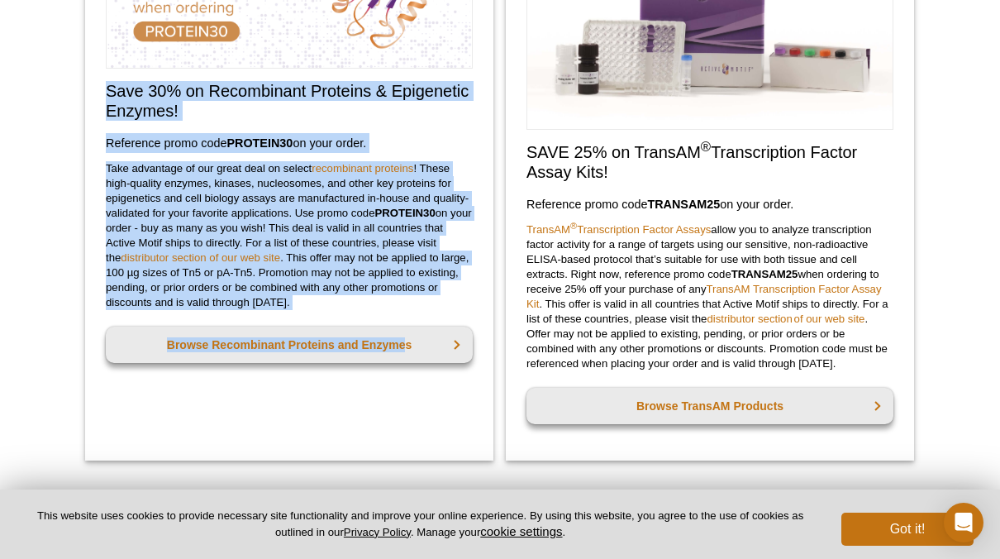
drag, startPoint x: 105, startPoint y: 250, endPoint x: 355, endPoint y: 302, distance: 255.7
click at [356, 302] on div "Save 30% on Recombinant Proteins & Epigenetic Enzymes! Reference promo code  PR…" at bounding box center [289, 162] width 408 height 597
drag, startPoint x: 355, startPoint y: 302, endPoint x: 354, endPoint y: 264, distance: 37.2
copy div "Save 30% on Recombinant Proteins & Epigenetic Enzymes! Reference promo code  PR…"
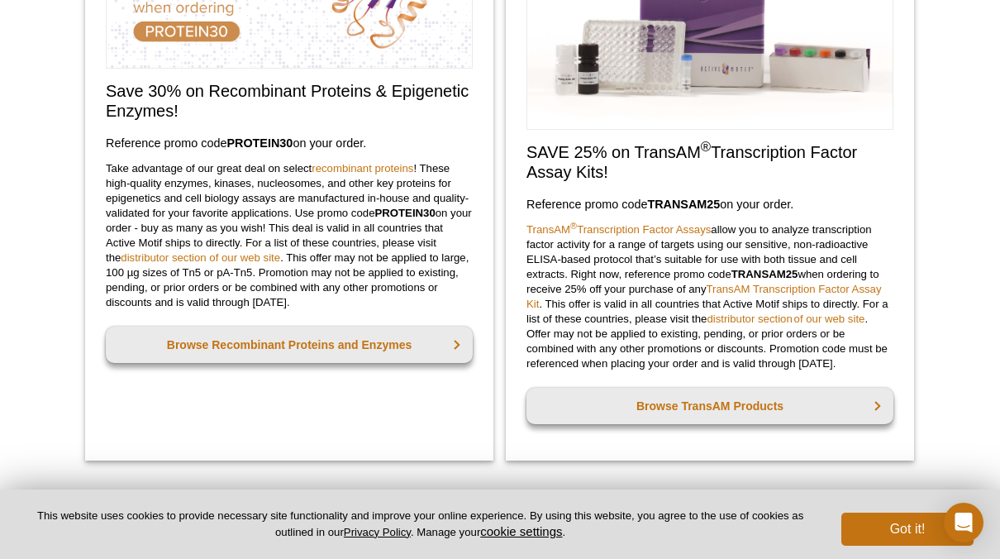
click at [101, 56] on div "Save 30% on Recombinant Proteins & Epigenetic Enzymes! Reference promo code  PR…" at bounding box center [289, 162] width 408 height 597
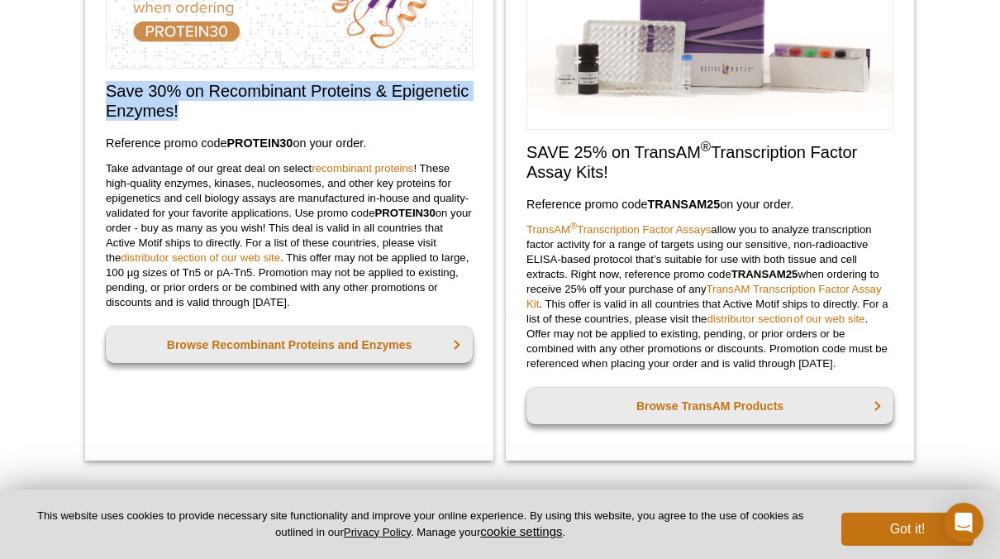
drag, startPoint x: 103, startPoint y: 86, endPoint x: 238, endPoint y: 109, distance: 136.7
click at [238, 109] on div "Save 30% on Recombinant Proteins & Epigenetic Enzymes! Reference promo code  PR…" at bounding box center [289, 162] width 408 height 597
drag, startPoint x: 238, startPoint y: 109, endPoint x: 171, endPoint y: 79, distance: 73.2
copy h2 "Save 30% on Recombinant Proteins & Epigenetic Enzymes!"
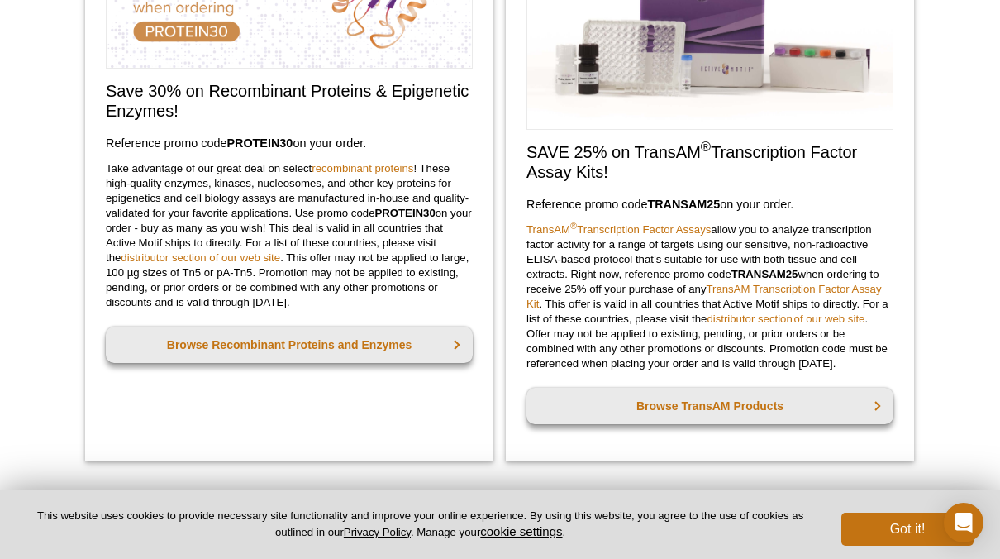
drag, startPoint x: 416, startPoint y: 157, endPoint x: 424, endPoint y: 154, distance: 8.9
drag, startPoint x: 424, startPoint y: 154, endPoint x: 166, endPoint y: 200, distance: 261.9
click at [166, 200] on p "Take advantage of our great deal on select recombinant proteins ! These high-qu…" at bounding box center [289, 235] width 367 height 149
drag, startPoint x: 424, startPoint y: 165, endPoint x: 298, endPoint y: 178, distance: 126.2
click at [298, 178] on p "Take advantage of our great deal on select recombinant proteins ! These high-qu…" at bounding box center [289, 235] width 367 height 149
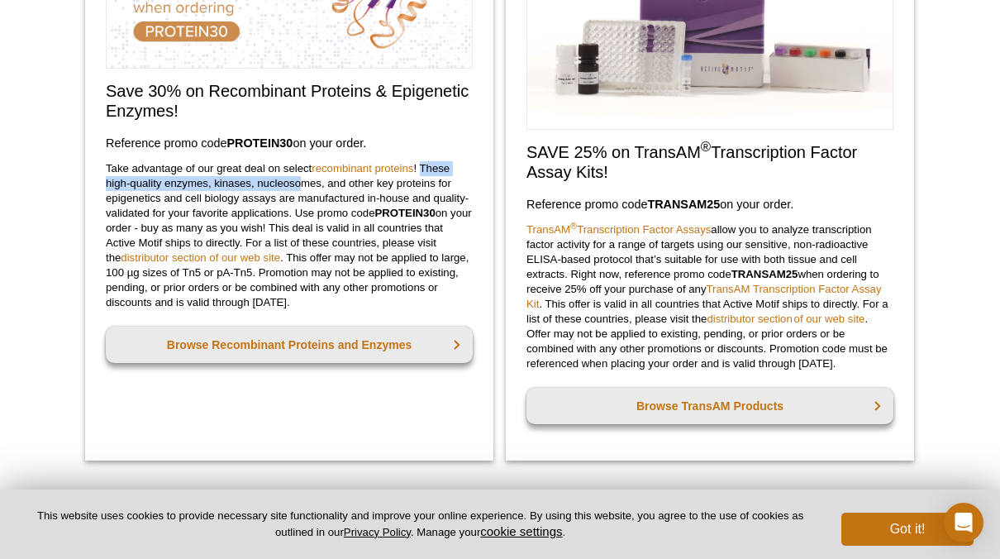
drag, startPoint x: 299, startPoint y: 178, endPoint x: 271, endPoint y: 180, distance: 28.2
click at [271, 180] on p "Take advantage of our great deal on select recombinant proteins ! These high-qu…" at bounding box center [289, 235] width 367 height 149
click at [257, 202] on p "Take advantage of our great deal on select recombinant proteins ! These high-qu…" at bounding box center [289, 235] width 367 height 149
drag, startPoint x: 126, startPoint y: 274, endPoint x: 145, endPoint y: 274, distance: 18.2
click at [145, 274] on p "Take advantage of our great deal on select recombinant proteins ! These high-qu…" at bounding box center [289, 235] width 367 height 149
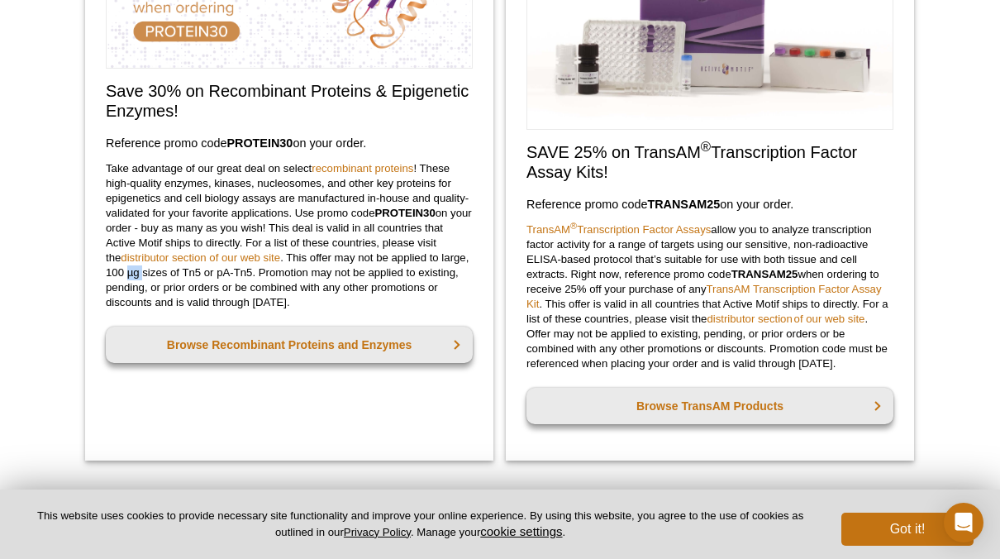
copy p "µg"
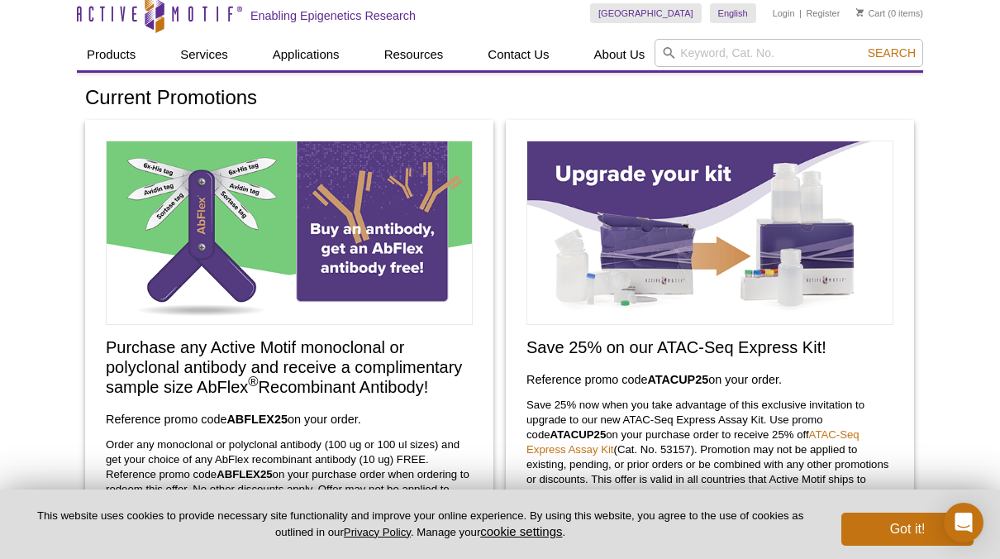
scroll to position [165, 0]
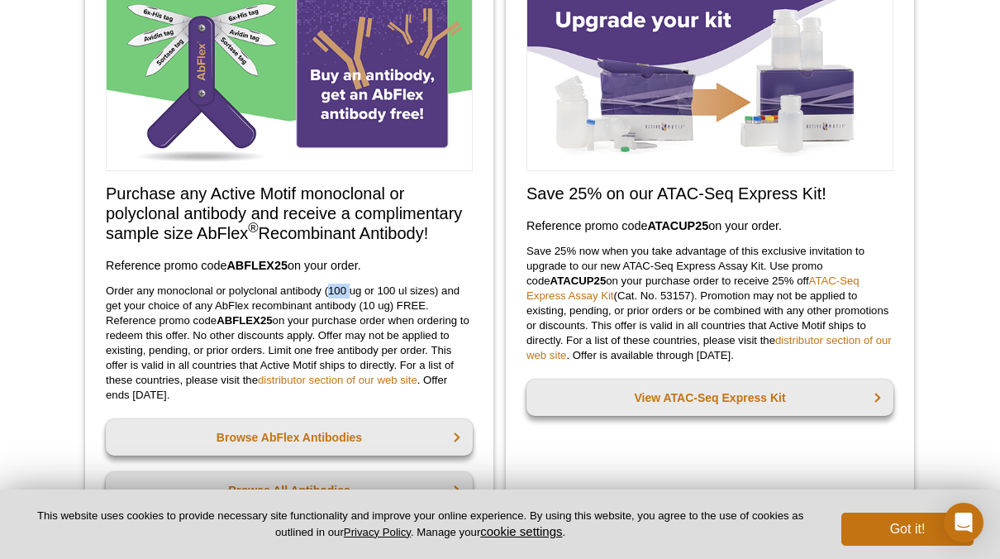
drag, startPoint x: 328, startPoint y: 289, endPoint x: 350, endPoint y: 289, distance: 22.3
click at [350, 289] on p "Order any monoclonal or polyclonal antibody (100 ug or 100 ul sizes) and get yo…" at bounding box center [289, 342] width 367 height 119
click at [356, 293] on p "Order any monoclonal or polyclonal antibody (100 ug or 100 ul sizes) and get yo…" at bounding box center [289, 342] width 367 height 119
drag, startPoint x: 350, startPoint y: 288, endPoint x: 363, endPoint y: 289, distance: 13.3
click at [363, 289] on p "Order any monoclonal or polyclonal antibody (100 ug or 100 ul sizes) and get yo…" at bounding box center [289, 342] width 367 height 119
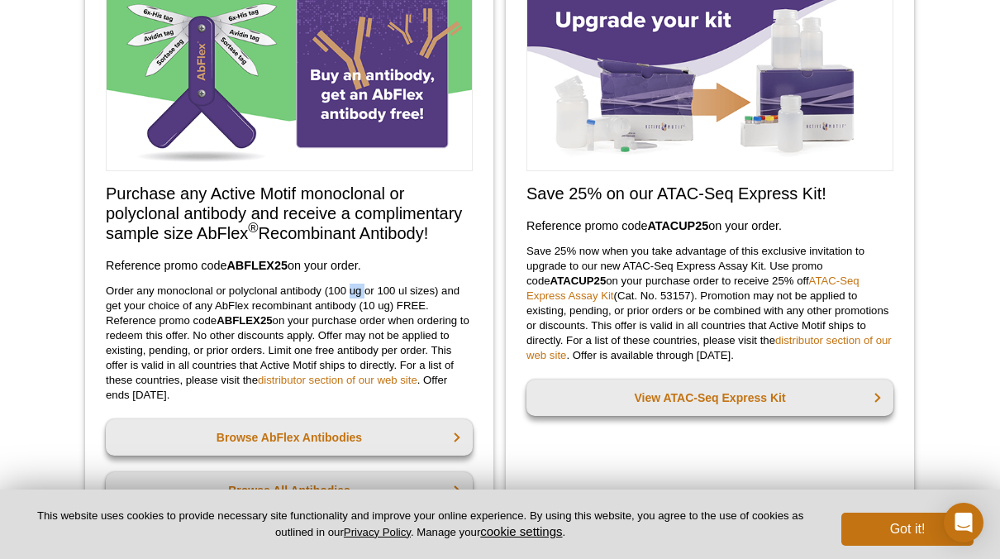
drag, startPoint x: 363, startPoint y: 289, endPoint x: 350, endPoint y: 289, distance: 12.4
copy p "ug"
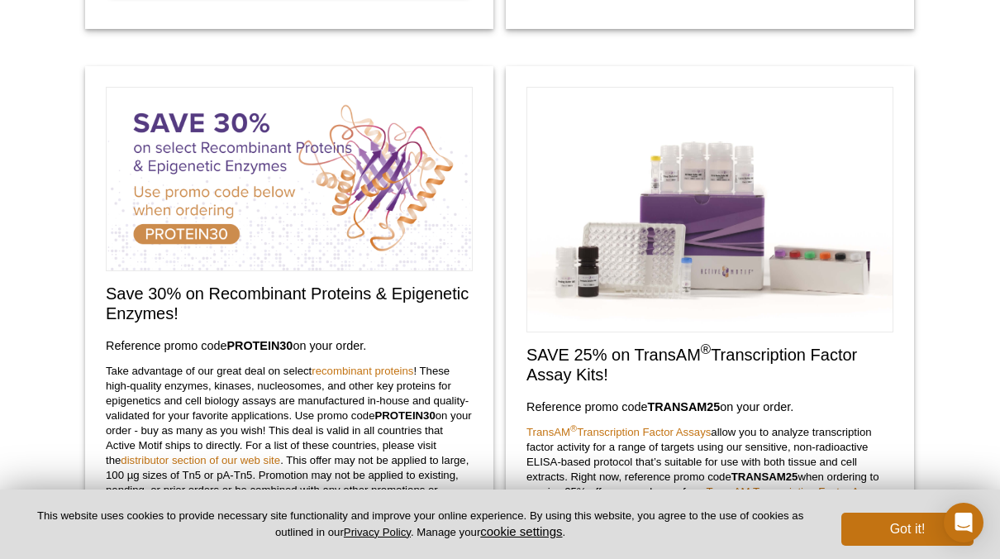
scroll to position [744, 0]
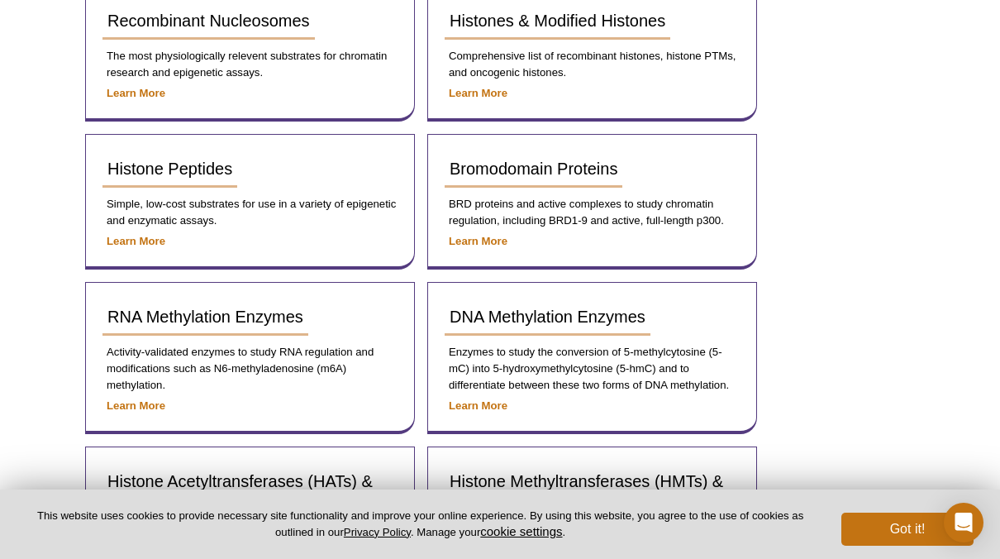
scroll to position [413, 0]
